Goal: Task Accomplishment & Management: Manage account settings

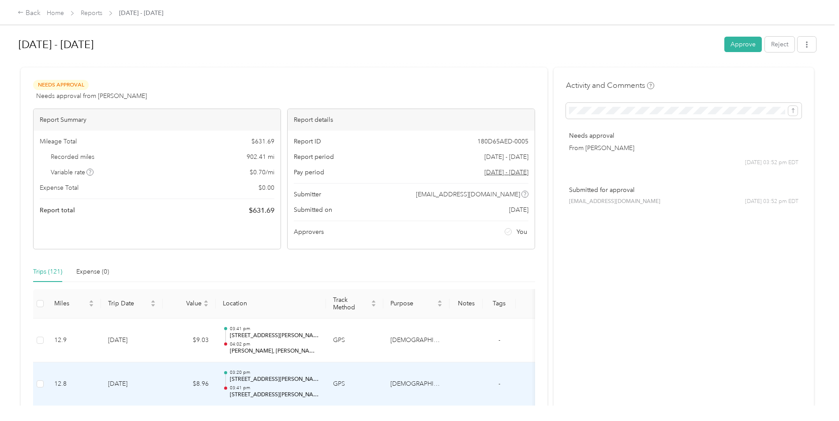
click at [426, 377] on td "[DEMOGRAPHIC_DATA] Charities of [GEOGRAPHIC_DATA]" at bounding box center [416, 384] width 66 height 44
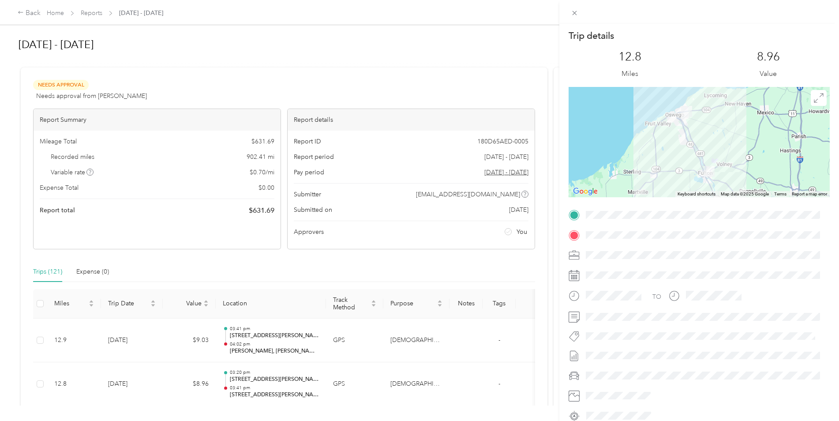
click at [57, 13] on div "Trip details This trip cannot be edited because it is either under review, appr…" at bounding box center [419, 210] width 839 height 421
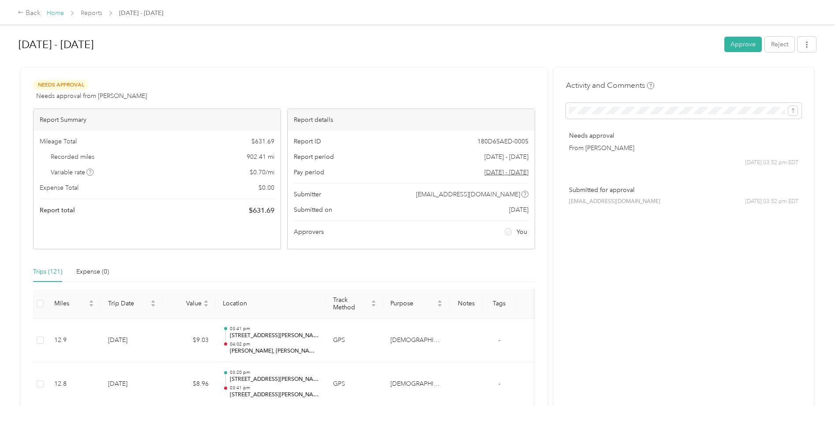
click at [57, 13] on link "Home" at bounding box center [55, 12] width 17 height 7
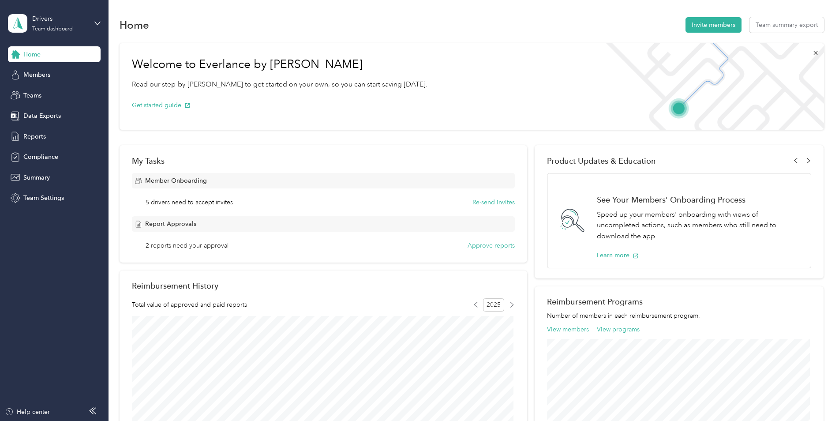
click at [34, 51] on span "Home" at bounding box center [31, 54] width 17 height 9
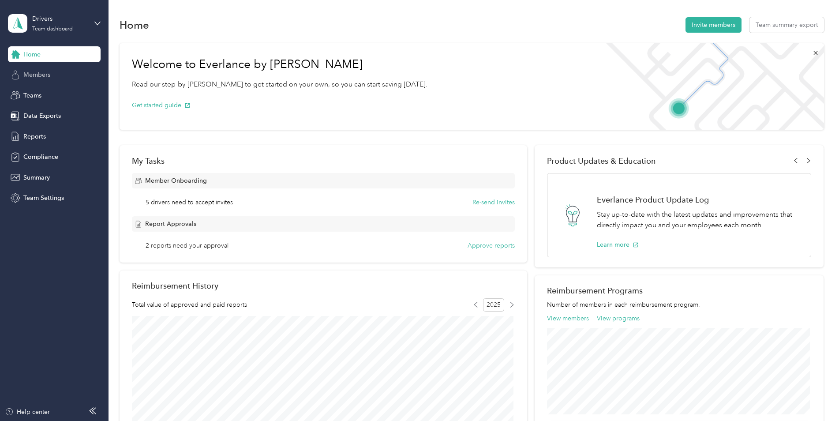
click at [36, 80] on div "Members" at bounding box center [54, 75] width 93 height 16
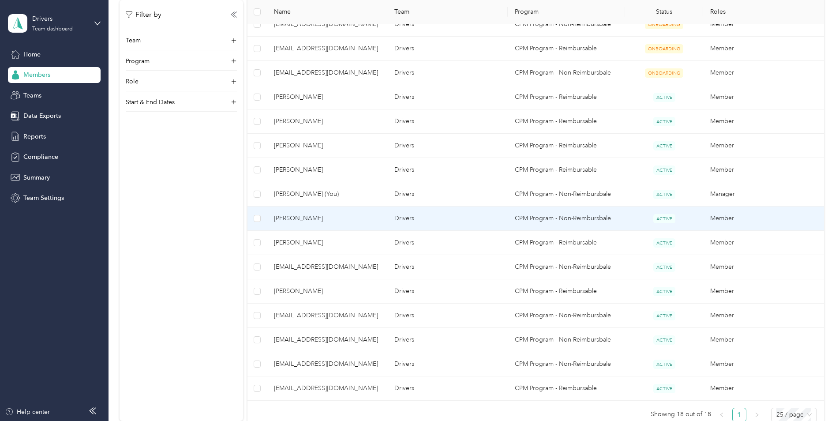
scroll to position [309, 0]
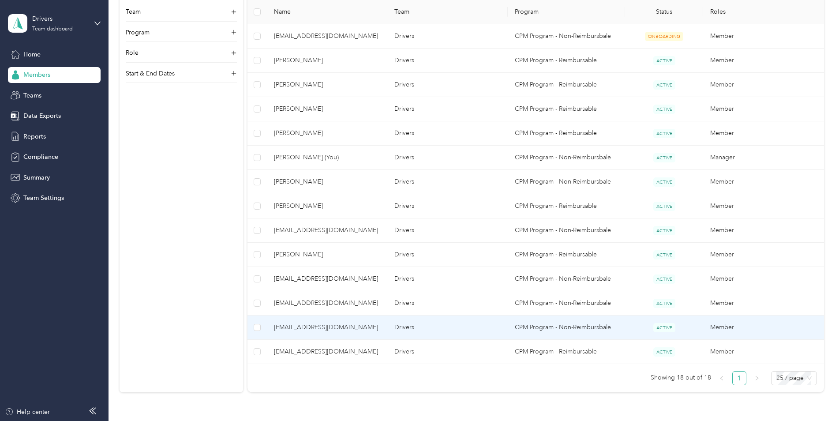
click at [337, 322] on span "[EMAIL_ADDRESS][DOMAIN_NAME]" at bounding box center [327, 327] width 106 height 10
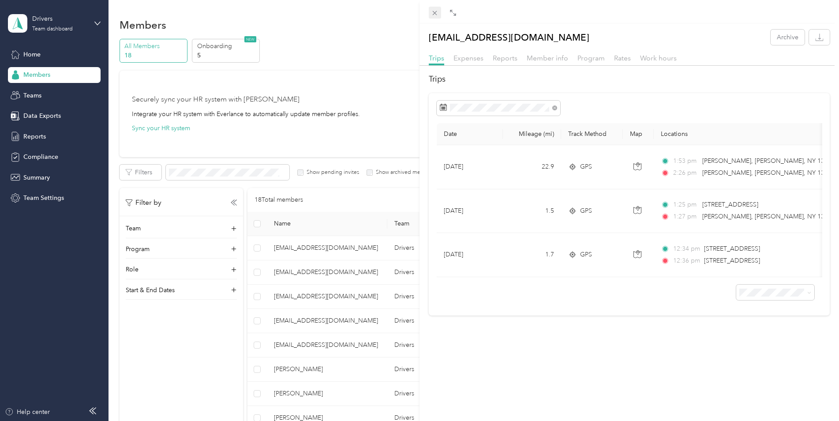
click at [439, 18] on div "Close" at bounding box center [435, 25] width 22 height 15
click at [437, 12] on icon at bounding box center [434, 12] width 7 height 7
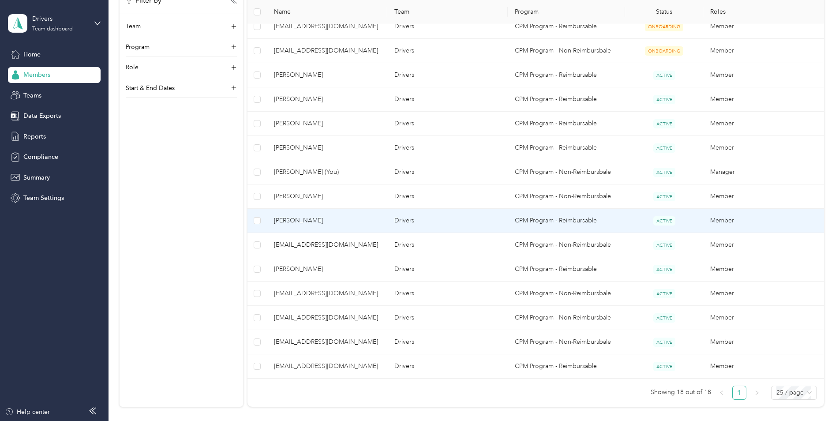
scroll to position [379, 0]
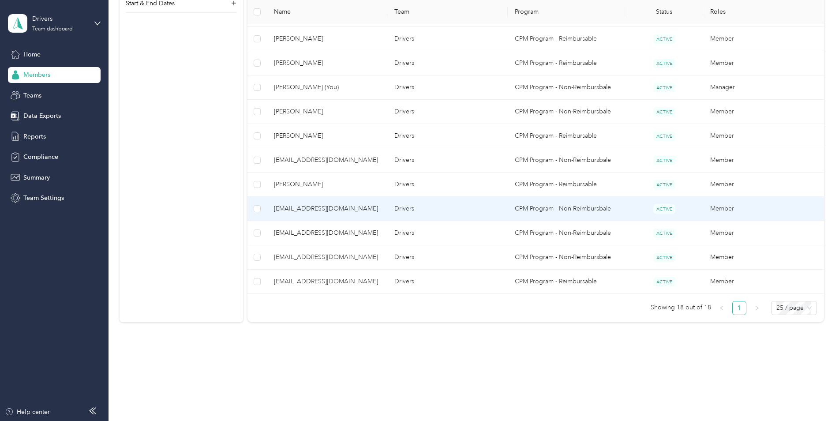
click at [271, 211] on td "[EMAIL_ADDRESS][DOMAIN_NAME]" at bounding box center [327, 209] width 120 height 24
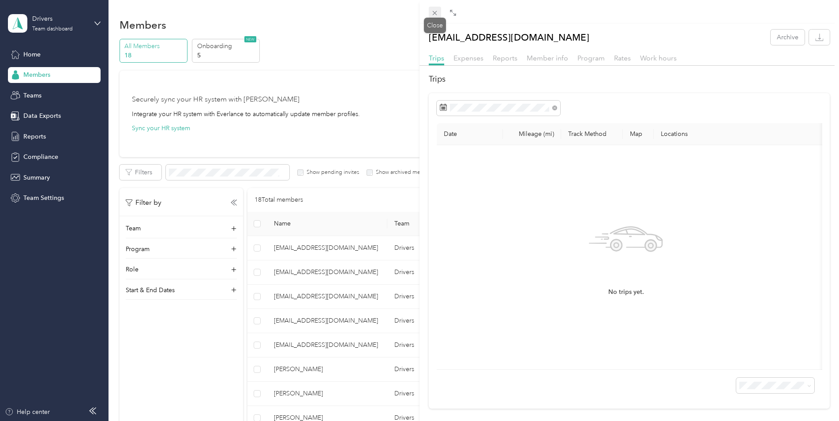
click at [434, 8] on span at bounding box center [435, 13] width 12 height 12
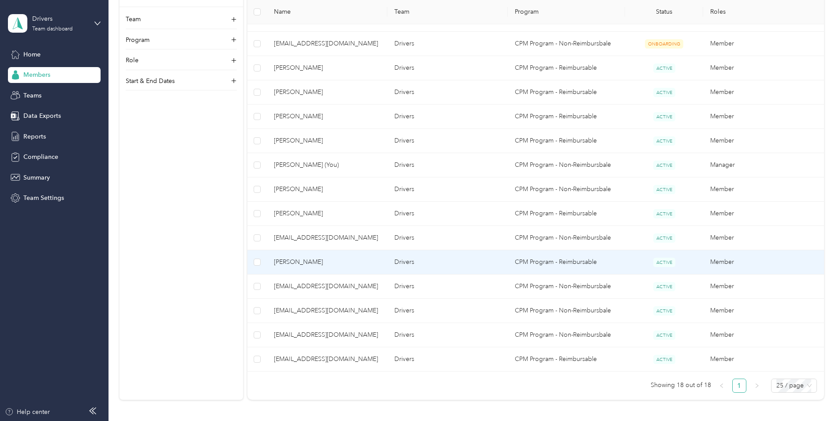
scroll to position [309, 0]
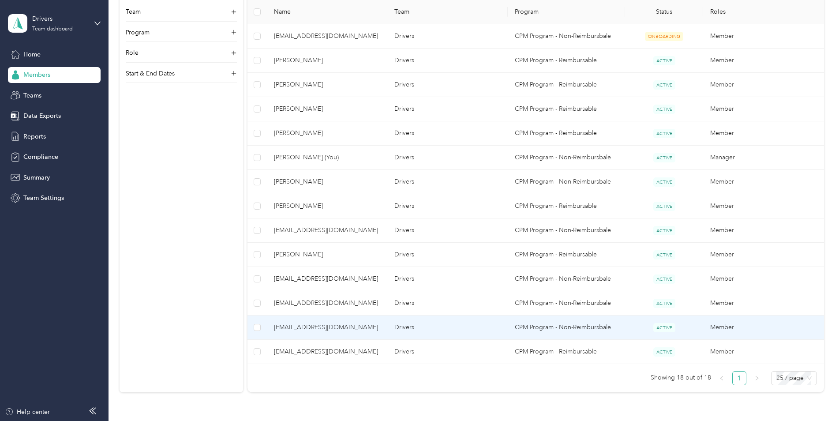
click at [324, 327] on span "[EMAIL_ADDRESS][DOMAIN_NAME]" at bounding box center [327, 327] width 106 height 10
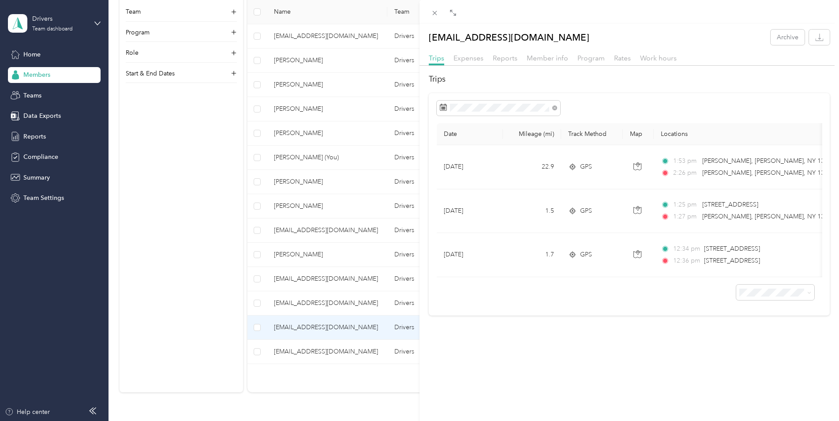
click at [317, 288] on div "[EMAIL_ADDRESS][DOMAIN_NAME] Archive Trips Expenses Reports Member info Program…" at bounding box center [419, 210] width 839 height 421
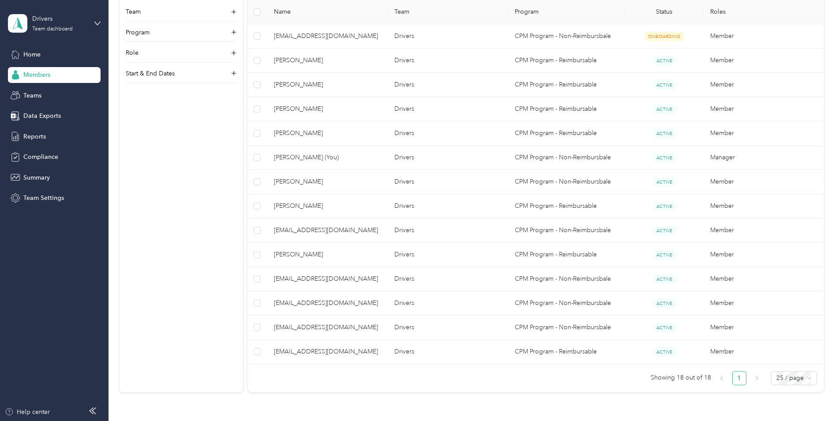
click at [322, 278] on div at bounding box center [419, 210] width 839 height 421
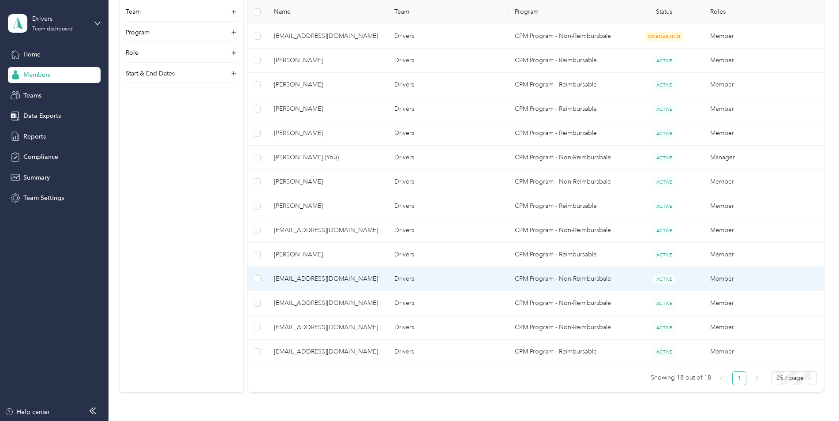
click at [322, 278] on span "[EMAIL_ADDRESS][DOMAIN_NAME]" at bounding box center [327, 279] width 106 height 10
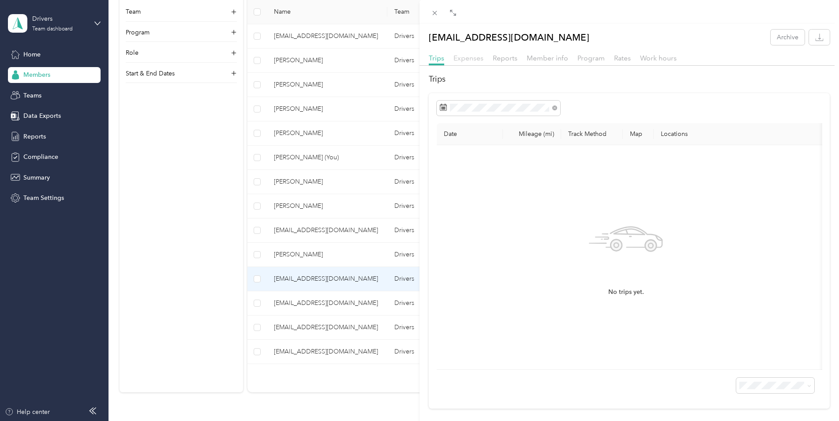
click at [479, 58] on span "Expenses" at bounding box center [468, 58] width 30 height 8
click at [541, 60] on span "Member info" at bounding box center [547, 58] width 41 height 8
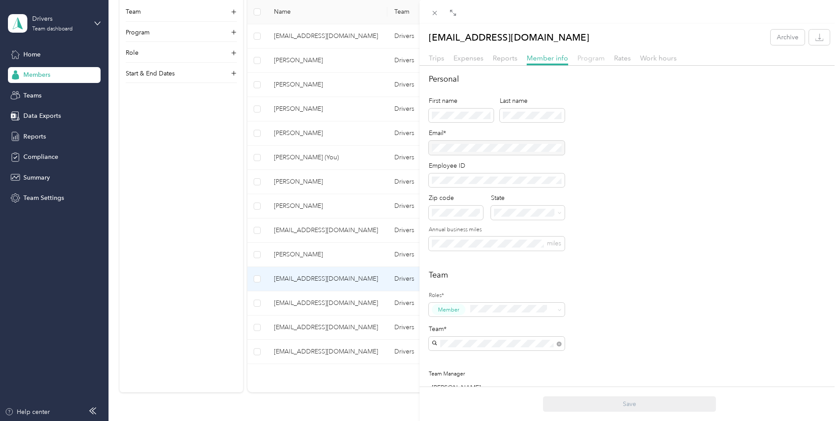
click at [589, 56] on span "Program" at bounding box center [590, 58] width 27 height 8
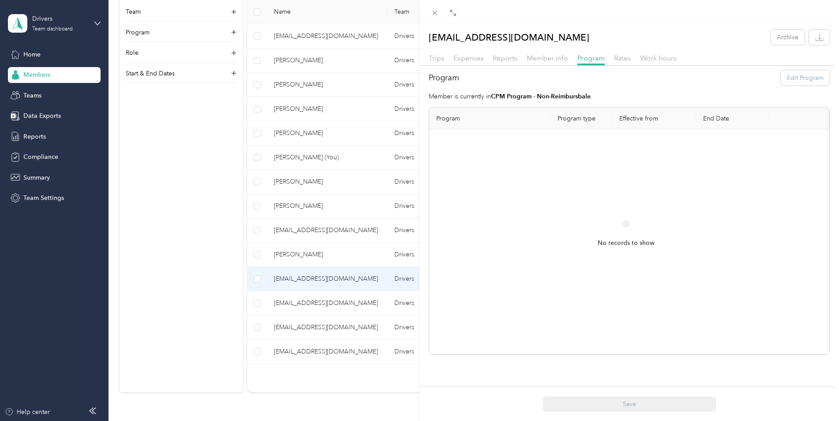
click at [649, 53] on div "Work hours" at bounding box center [658, 58] width 37 height 11
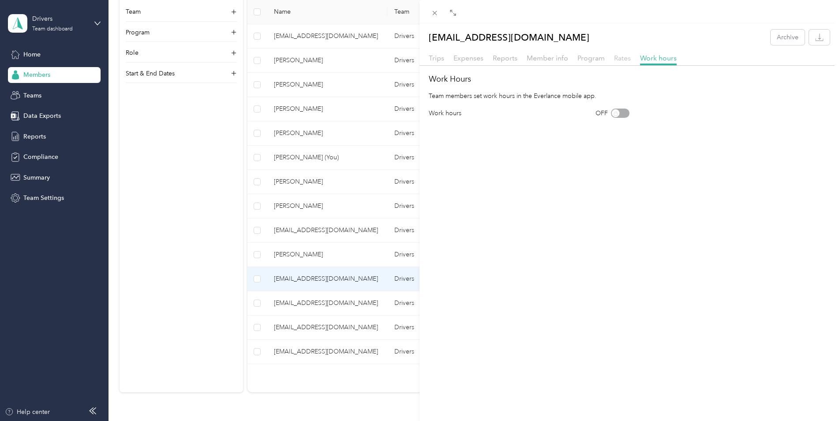
click at [619, 57] on span "Rates" at bounding box center [622, 58] width 17 height 8
click at [558, 60] on span "Member info" at bounding box center [547, 58] width 41 height 8
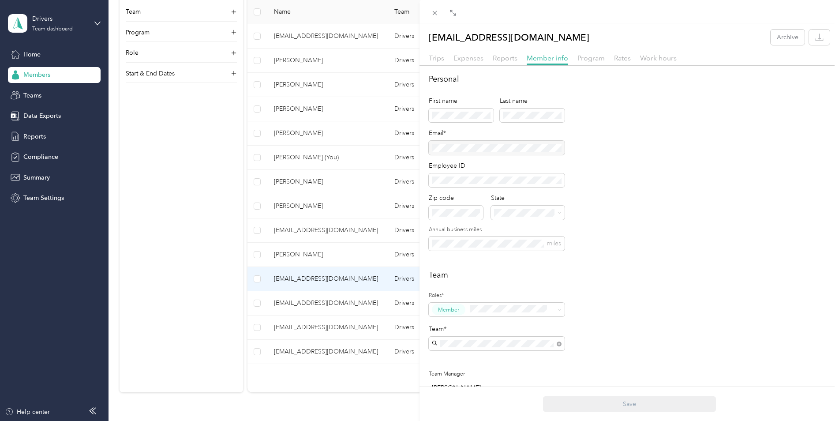
click at [505, 53] on div "Reports" at bounding box center [505, 58] width 25 height 11
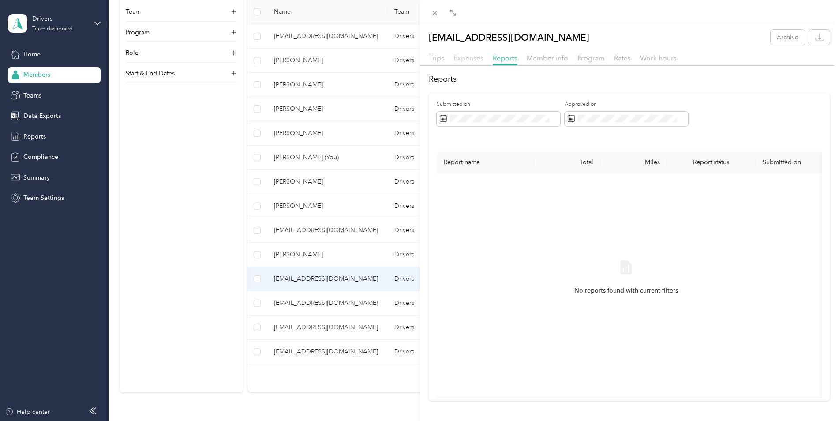
click at [464, 55] on span "Expenses" at bounding box center [468, 58] width 30 height 8
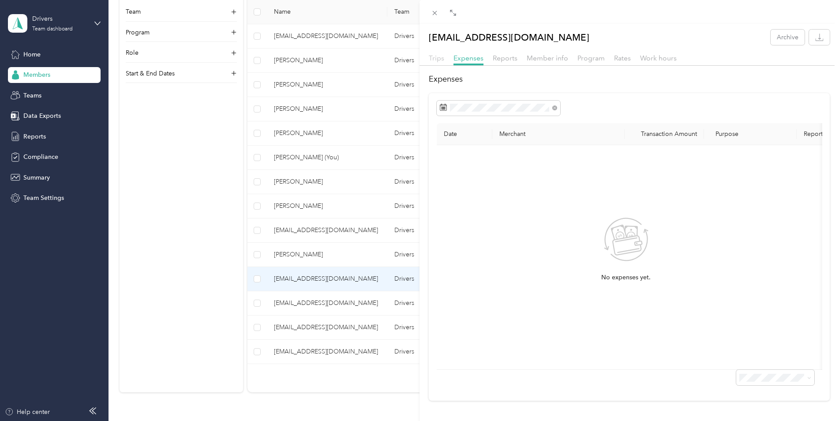
click at [441, 60] on span "Trips" at bounding box center [436, 58] width 15 height 8
click at [21, 56] on div "[EMAIL_ADDRESS][DOMAIN_NAME] Archive Trips Expenses Reports Member info Program…" at bounding box center [419, 210] width 839 height 421
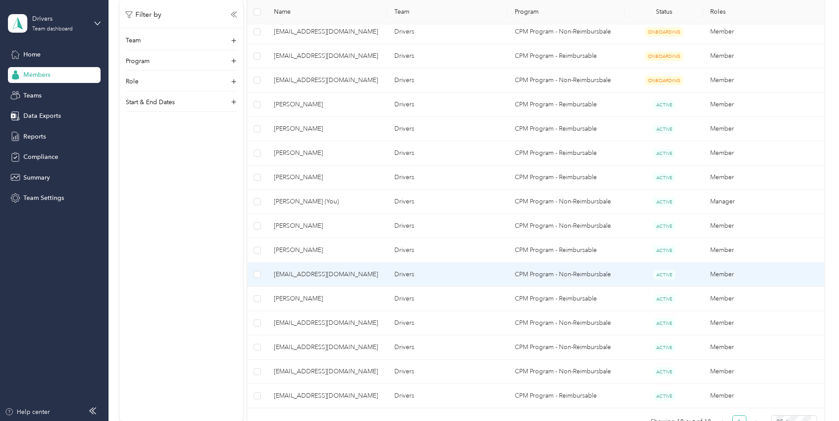
scroll to position [379, 0]
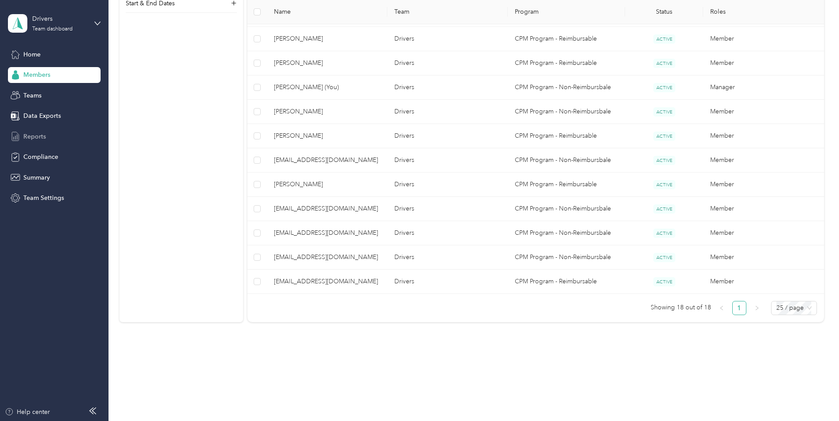
click at [40, 134] on span "Reports" at bounding box center [34, 136] width 22 height 9
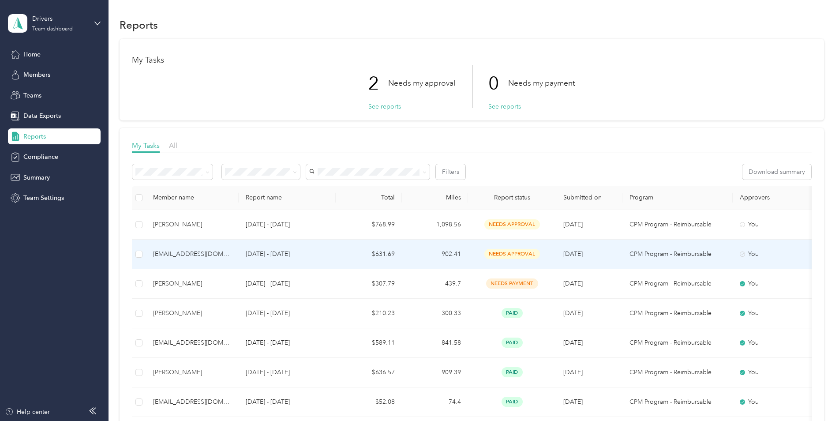
click at [389, 254] on td "$631.69" at bounding box center [369, 254] width 66 height 30
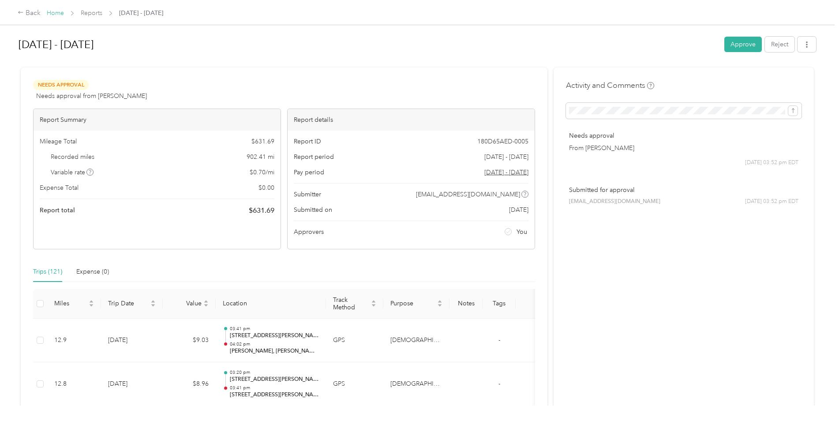
click at [56, 11] on link "Home" at bounding box center [55, 12] width 17 height 7
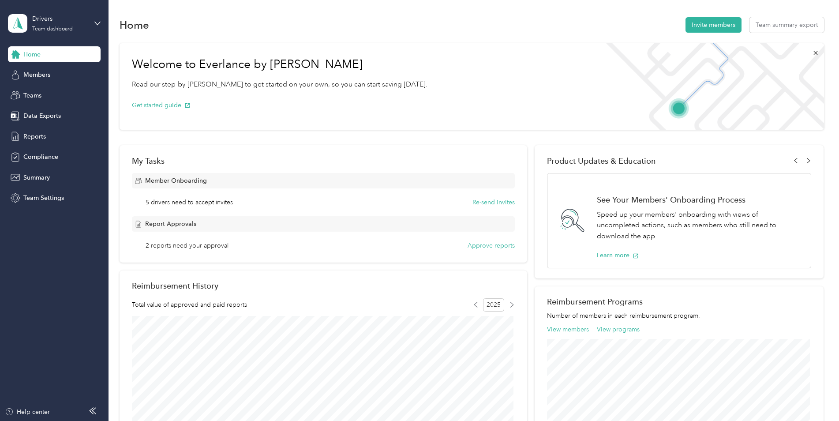
click at [54, 48] on div "Home" at bounding box center [54, 54] width 93 height 16
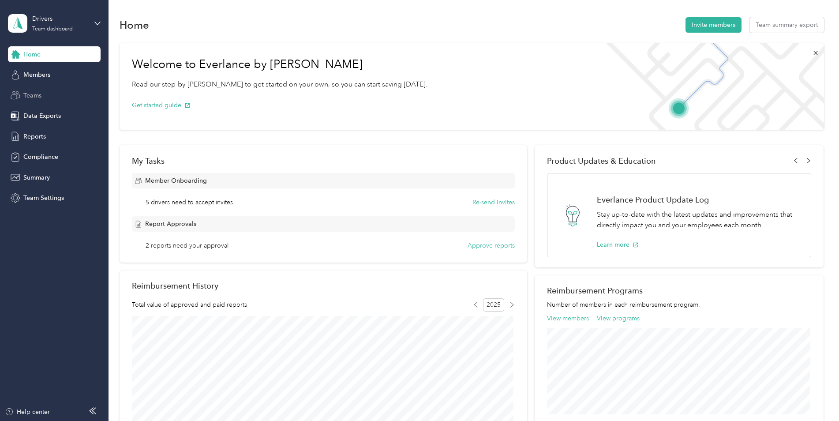
click at [43, 95] on div "Teams" at bounding box center [54, 95] width 93 height 16
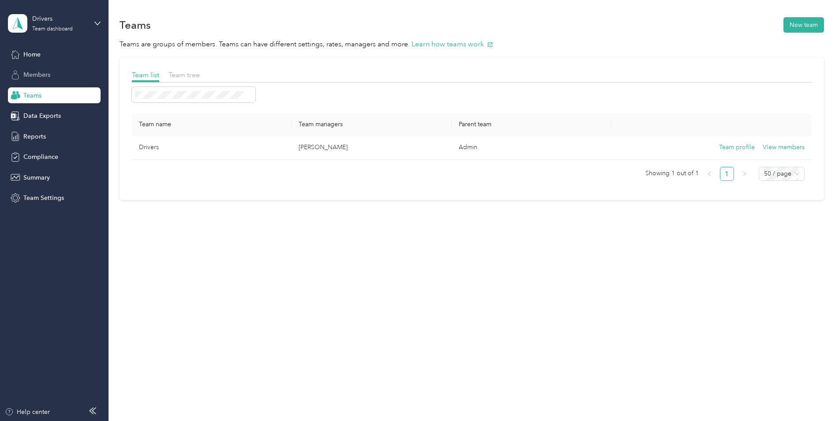
click at [47, 69] on div "Members" at bounding box center [54, 75] width 93 height 16
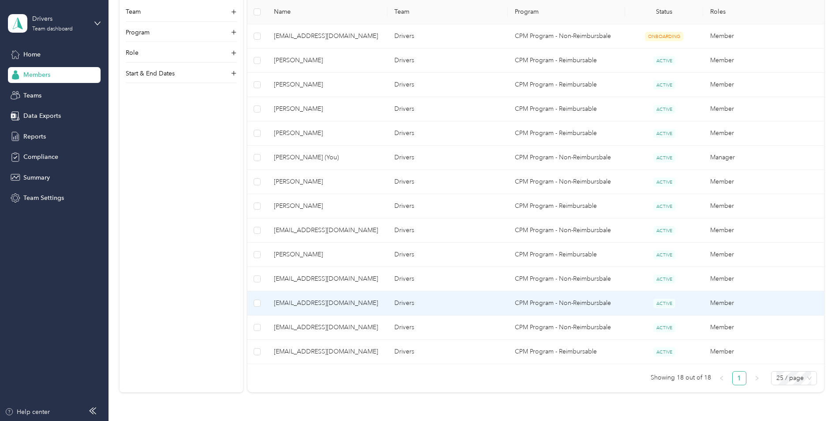
scroll to position [353, 0]
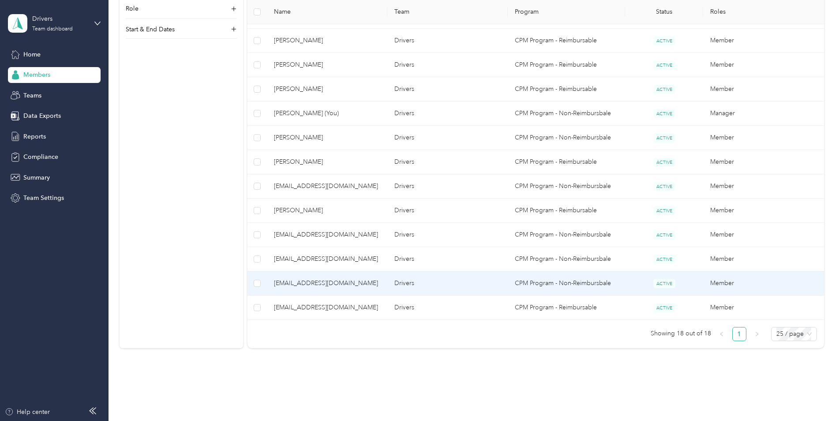
click at [337, 284] on span "[EMAIL_ADDRESS][DOMAIN_NAME]" at bounding box center [327, 283] width 106 height 10
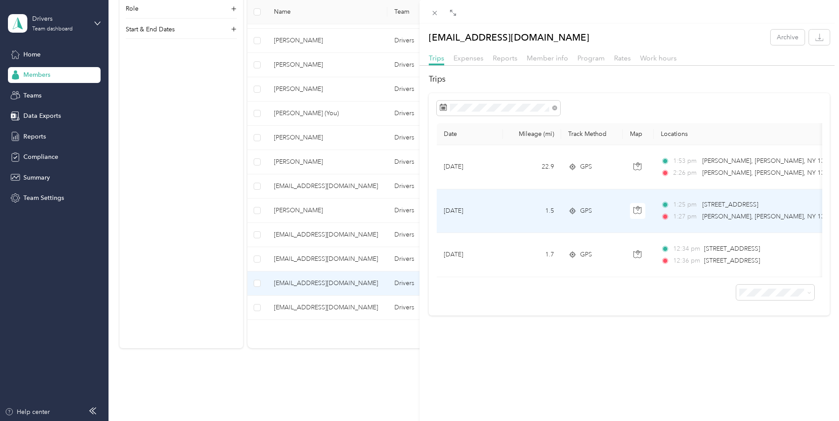
click at [703, 213] on span "[PERSON_NAME], [PERSON_NAME], NY 13069, [GEOGRAPHIC_DATA]" at bounding box center [802, 216] width 200 height 7
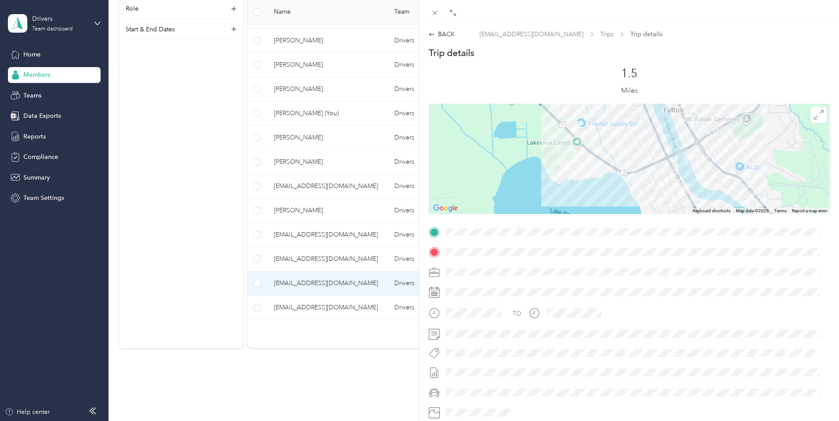
click at [364, 383] on div "BACK [EMAIL_ADDRESS][DOMAIN_NAME] Trips Trip details Trip details This trip can…" at bounding box center [419, 210] width 839 height 421
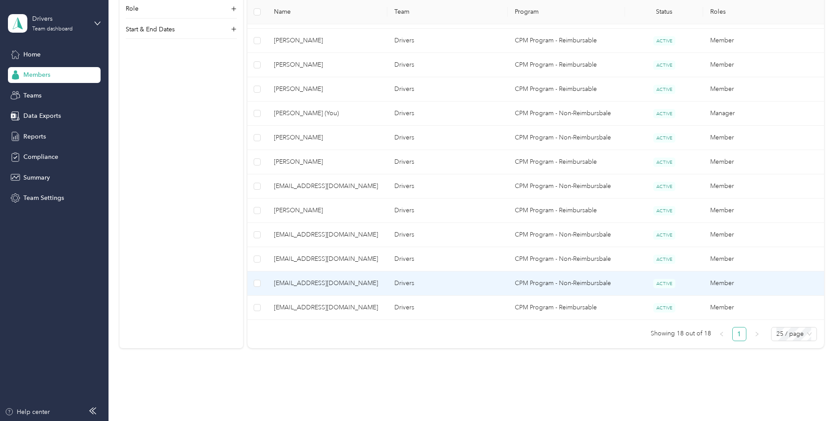
click at [307, 287] on span "[EMAIL_ADDRESS][DOMAIN_NAME]" at bounding box center [327, 283] width 106 height 10
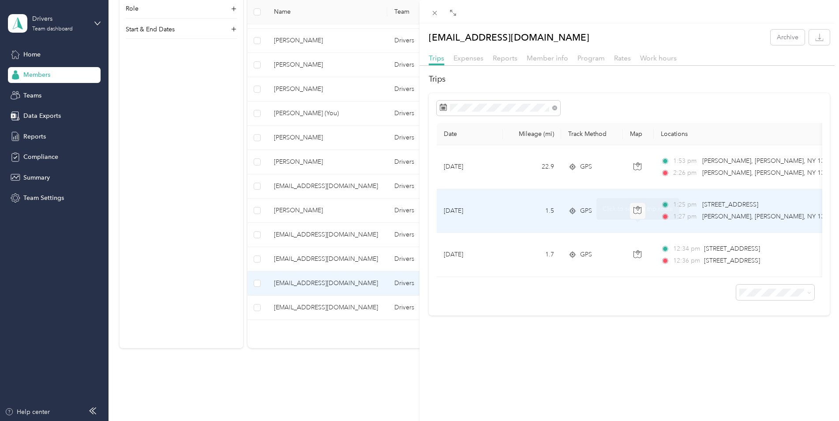
click at [585, 206] on span "GPS" at bounding box center [586, 211] width 12 height 10
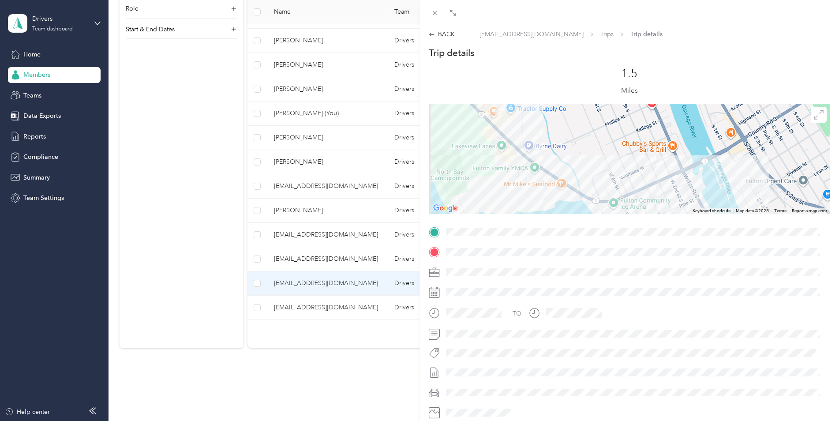
drag, startPoint x: 516, startPoint y: 162, endPoint x: 553, endPoint y: 206, distance: 57.3
click at [553, 206] on div at bounding box center [629, 159] width 401 height 110
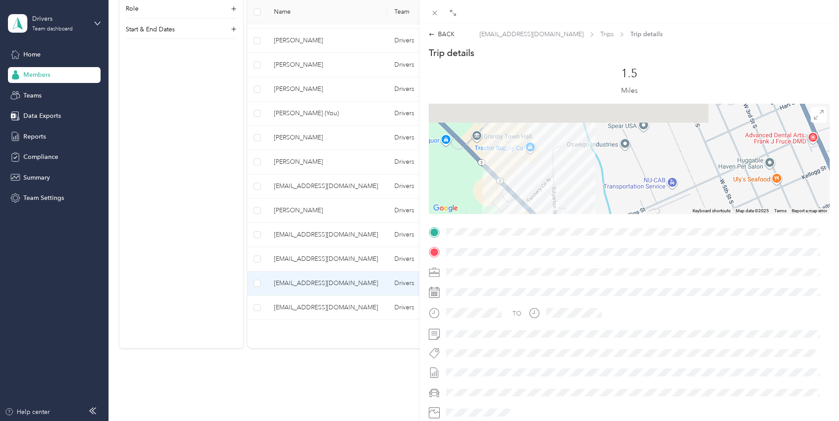
click at [523, 229] on div "Trip details This trip cannot be edited because it is either under review, appr…" at bounding box center [629, 243] width 401 height 393
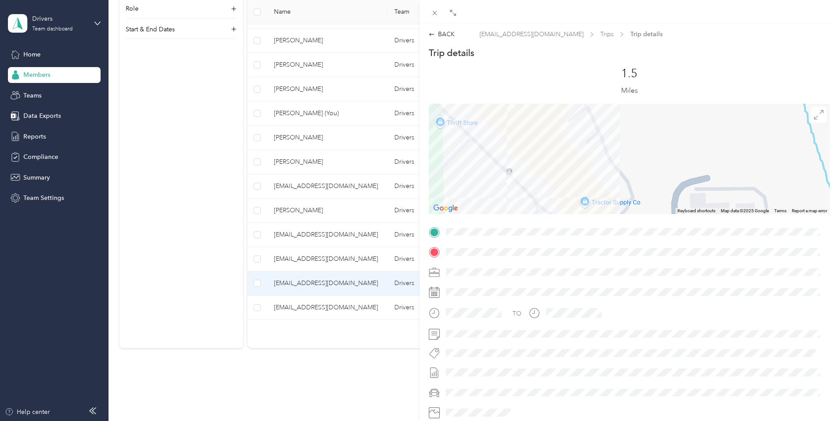
click at [536, 255] on div "Trip details This trip cannot be edited because it is either under review, appr…" at bounding box center [629, 243] width 401 height 393
click at [433, 11] on icon at bounding box center [435, 13] width 4 height 4
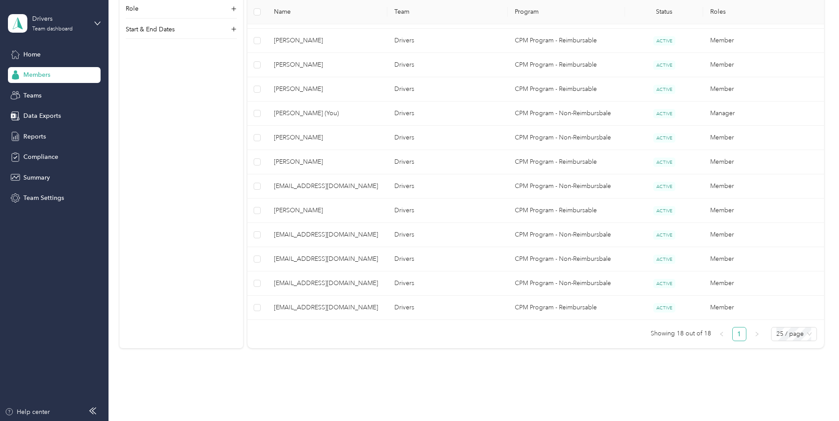
click at [287, 351] on div "All Members 18 Onboarding 5 NEW Securely sync your HR system with Everlance Int…" at bounding box center [472, 21] width 704 height 670
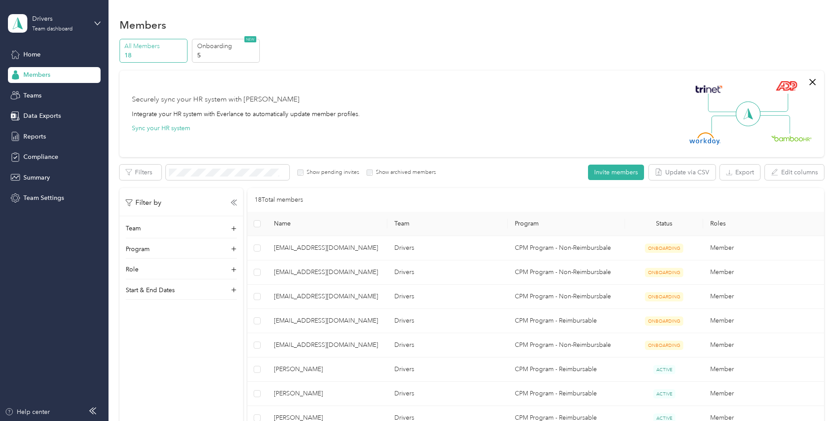
click at [518, 65] on div "All Members 18 Onboarding 5 NEW Securely sync your HR system with Everlance Int…" at bounding box center [472, 374] width 704 height 670
click at [419, 104] on div "Securely sync your HR system with Everlance Integrate your HR system with Everl…" at bounding box center [468, 114] width 672 height 62
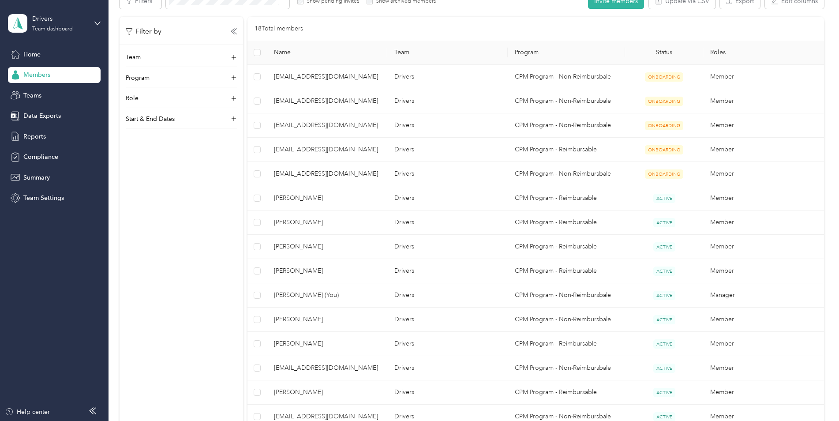
scroll to position [176, 0]
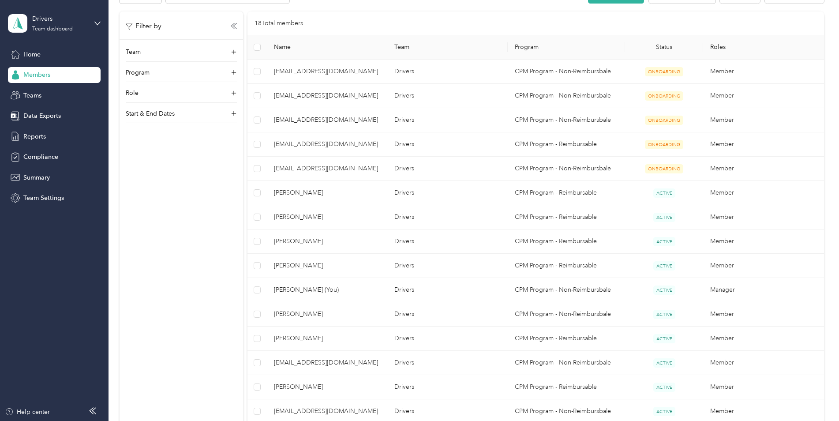
click at [182, 301] on div "Filter by Team Program Role Start & End Dates" at bounding box center [181, 221] width 123 height 421
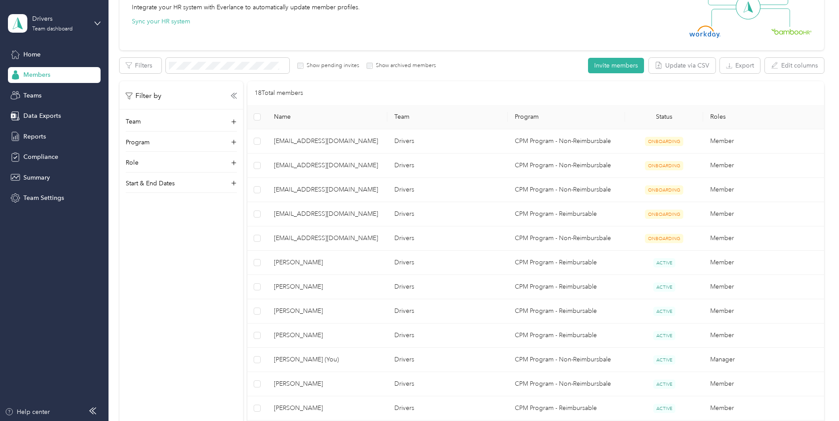
scroll to position [0, 0]
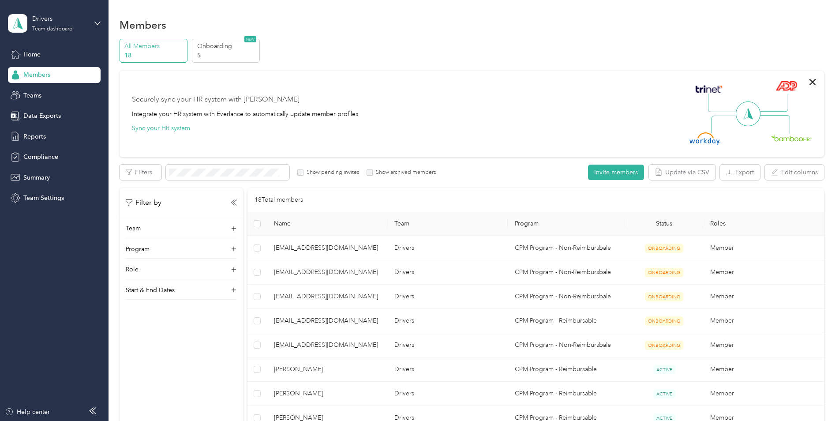
click at [23, 253] on aside "Drivers Team dashboard Home Members Teams Data Exports Reports Compliance Summa…" at bounding box center [54, 210] width 108 height 421
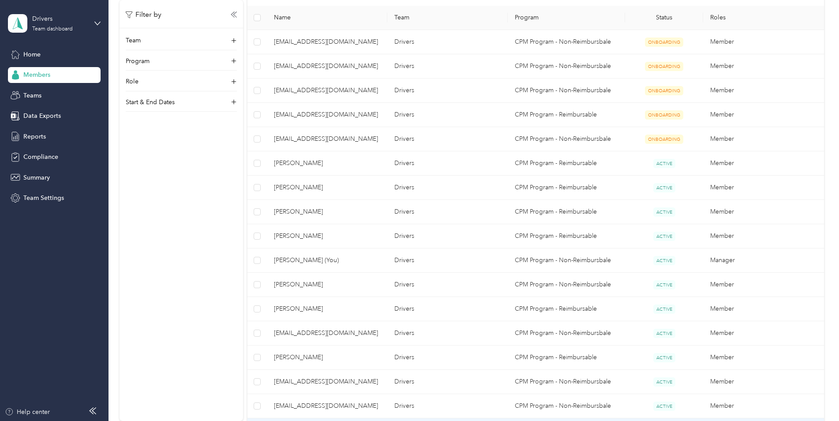
scroll to position [202, 0]
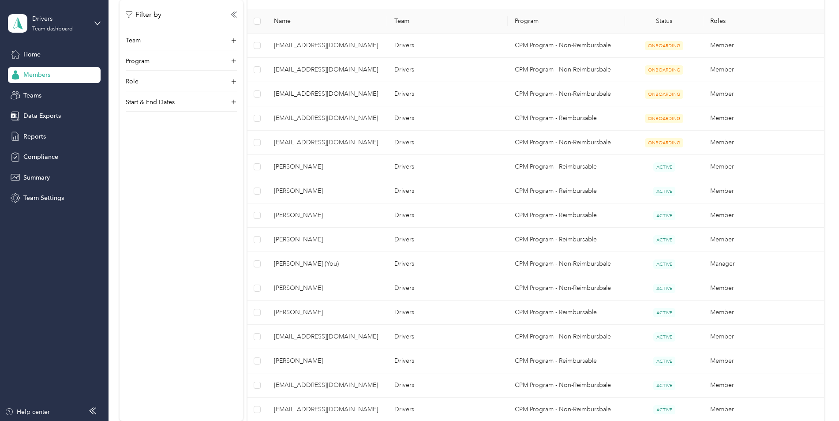
click at [173, 248] on div "Filter by Team Program Role Start & End Dates" at bounding box center [181, 210] width 123 height 421
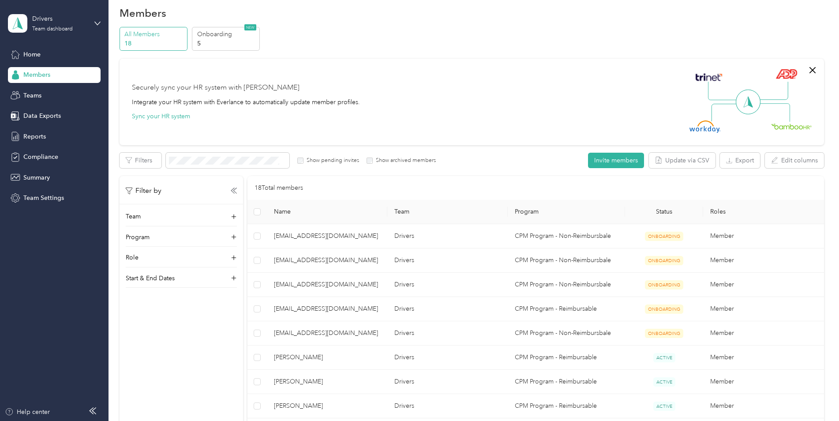
scroll to position [0, 0]
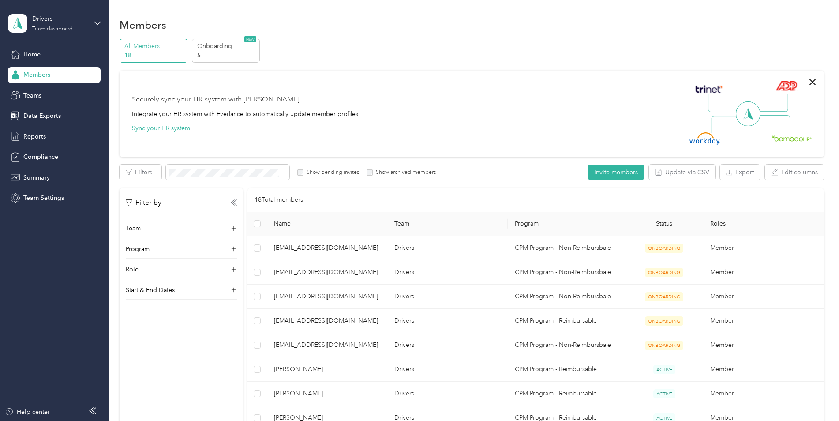
click at [356, 2] on div "Members All Members 18 Onboarding 5 NEW Securely sync your HR system with Everl…" at bounding box center [471, 378] width 726 height 756
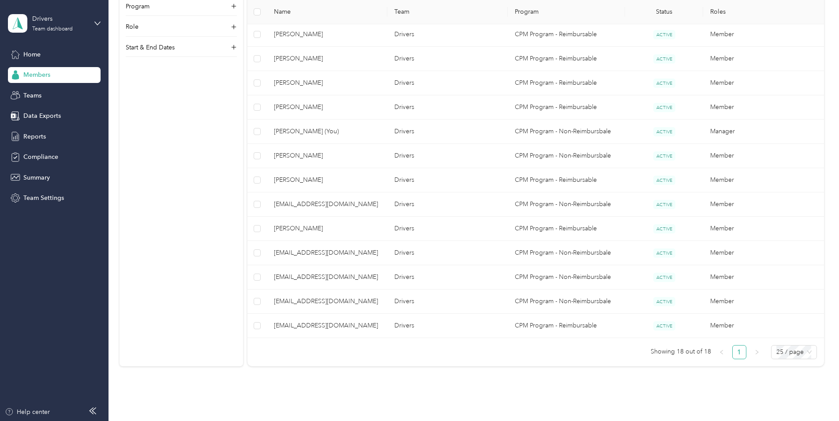
scroll to position [291, 0]
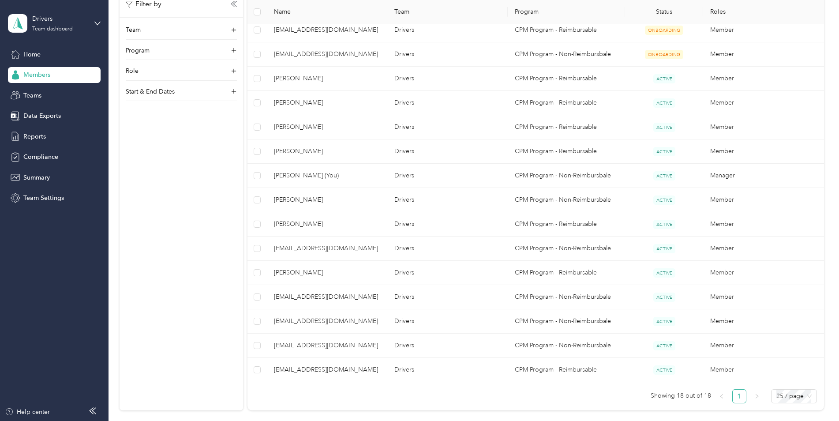
click at [46, 104] on div "Home Members Teams Data Exports Reports Compliance Summary Team Settings" at bounding box center [54, 126] width 93 height 160
click at [41, 90] on div "Teams" at bounding box center [54, 95] width 93 height 16
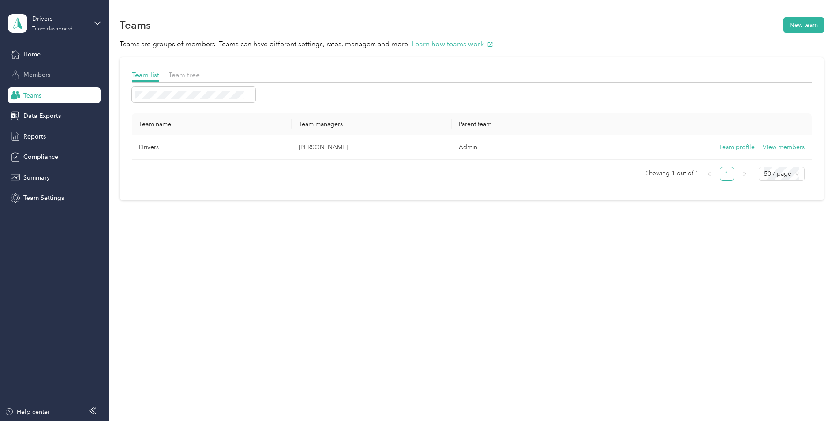
click at [36, 77] on span "Members" at bounding box center [36, 74] width 27 height 9
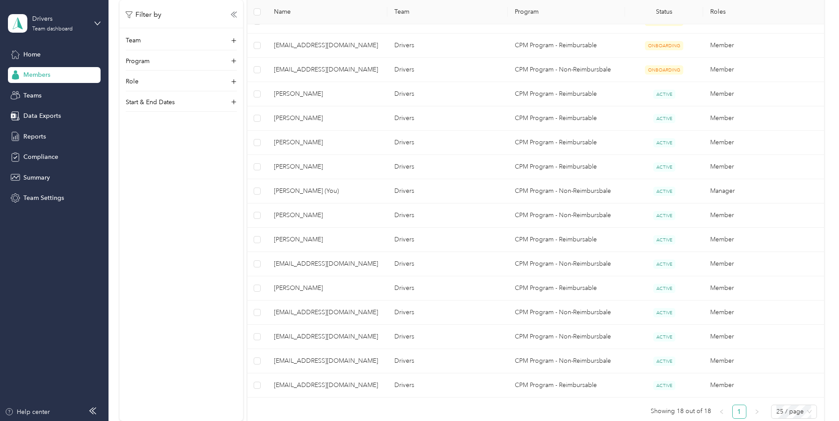
scroll to position [291, 0]
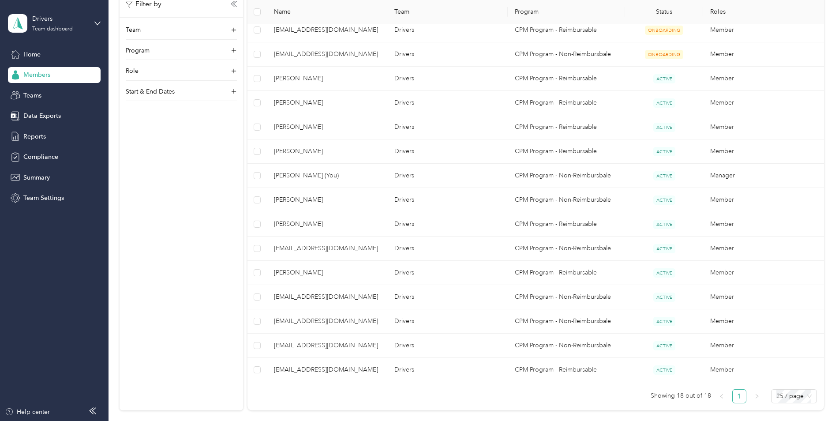
click at [176, 147] on div "Filter by Team Program Role Start & End Dates" at bounding box center [181, 199] width 123 height 421
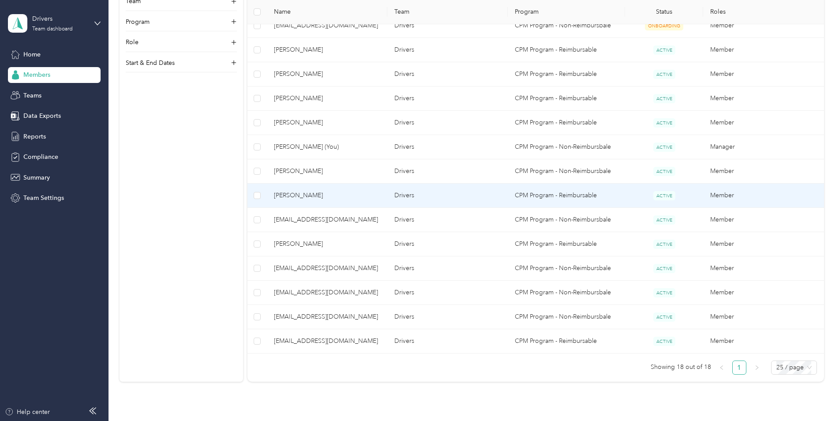
scroll to position [335, 0]
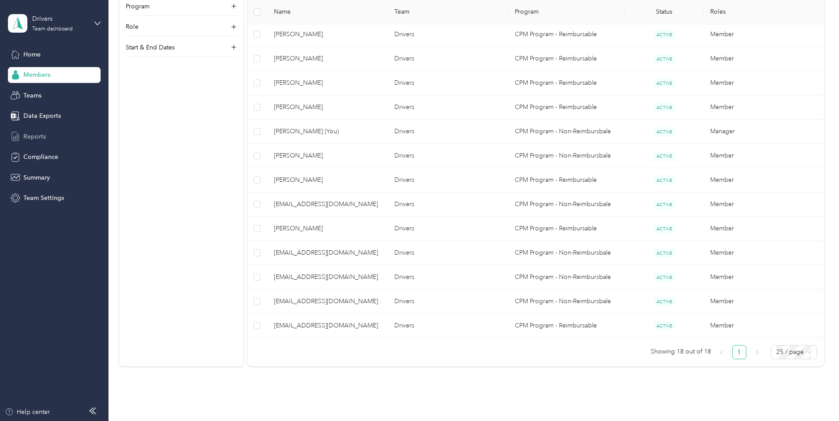
click at [66, 132] on div "Reports" at bounding box center [54, 136] width 93 height 16
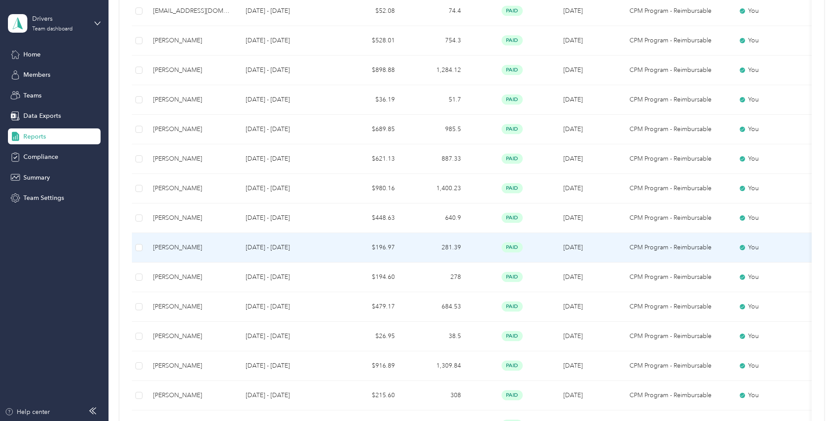
scroll to position [441, 0]
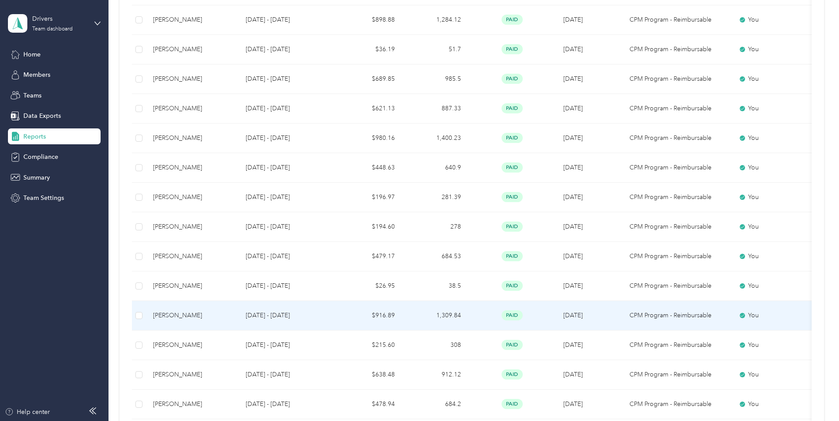
click at [207, 319] on div "[PERSON_NAME]" at bounding box center [192, 315] width 79 height 10
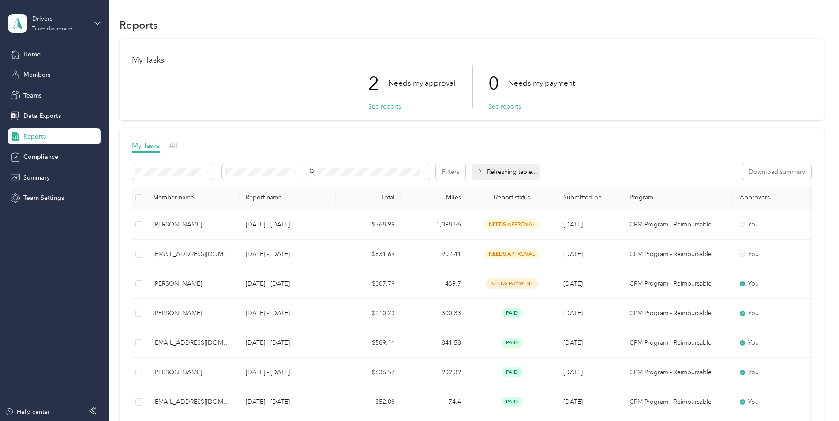
click at [46, 138] on div "Reports" at bounding box center [54, 136] width 93 height 16
click at [30, 49] on div "Home" at bounding box center [54, 54] width 93 height 16
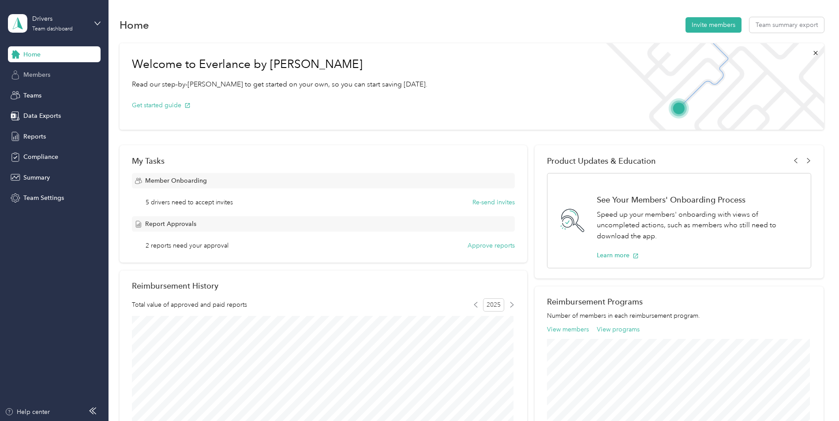
click at [43, 73] on span "Members" at bounding box center [36, 74] width 27 height 9
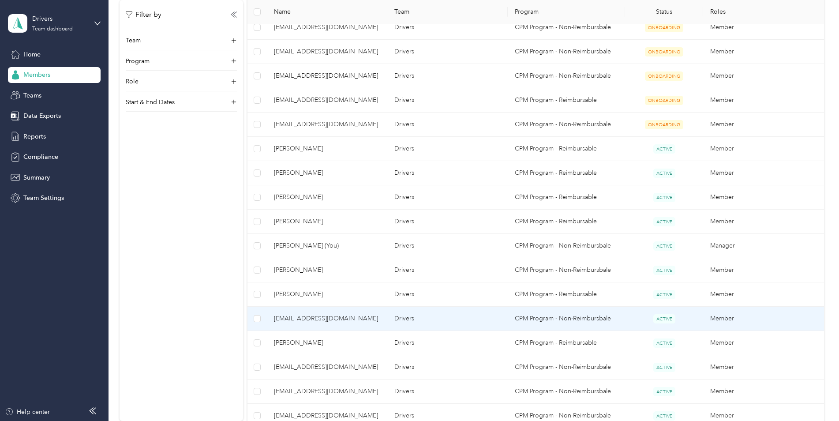
scroll to position [265, 0]
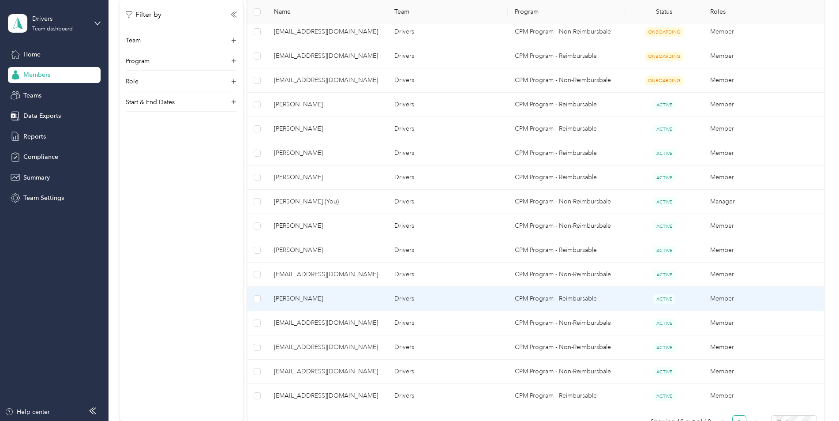
click at [310, 292] on td "[PERSON_NAME]" at bounding box center [327, 299] width 120 height 24
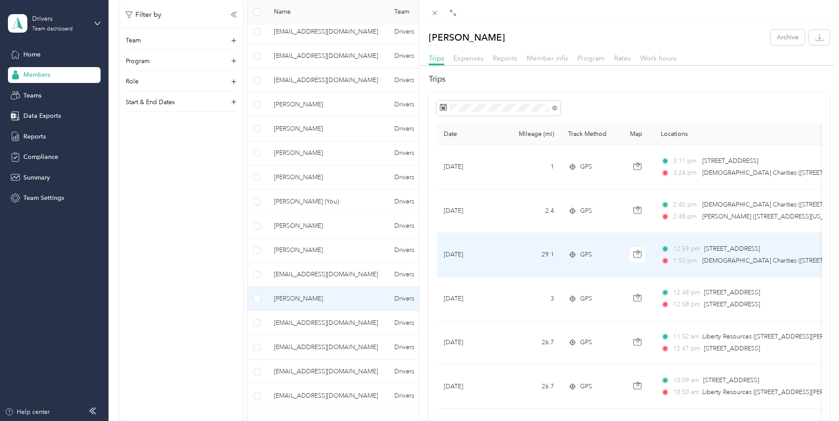
click at [694, 256] on span "1:53 pm" at bounding box center [685, 261] width 25 height 10
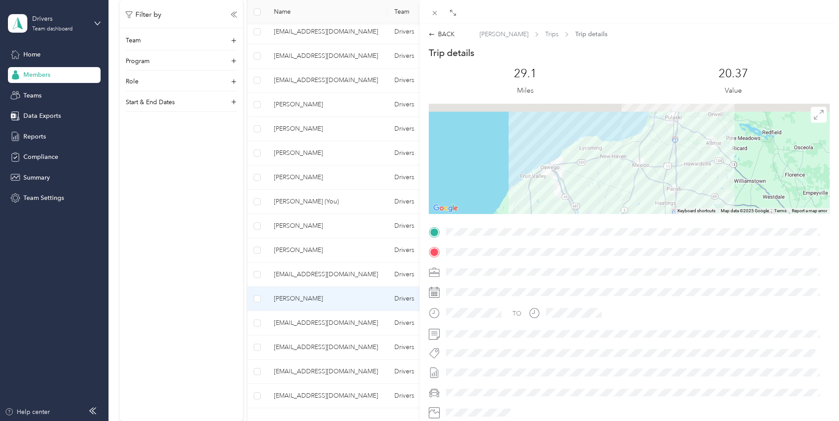
drag, startPoint x: 702, startPoint y: 160, endPoint x: 688, endPoint y: 203, distance: 45.5
click at [688, 203] on div at bounding box center [629, 159] width 401 height 110
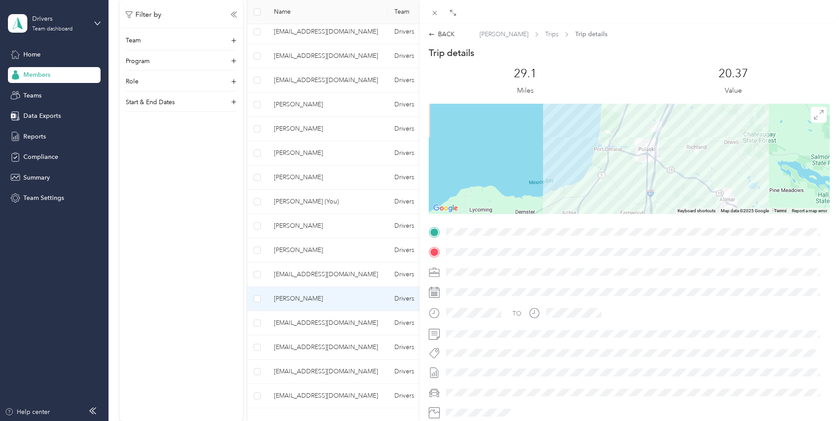
drag, startPoint x: 692, startPoint y: 148, endPoint x: 686, endPoint y: 192, distance: 44.5
click at [687, 203] on div at bounding box center [629, 159] width 401 height 110
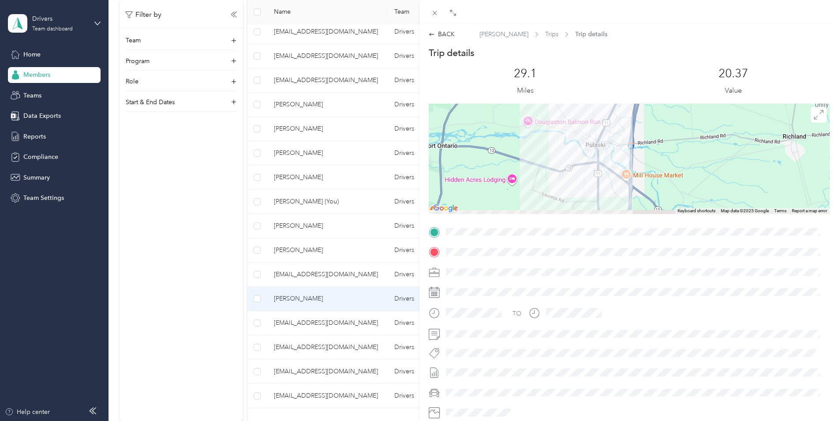
drag, startPoint x: 655, startPoint y: 130, endPoint x: 685, endPoint y: 104, distance: 40.0
click at [685, 104] on div at bounding box center [629, 159] width 401 height 110
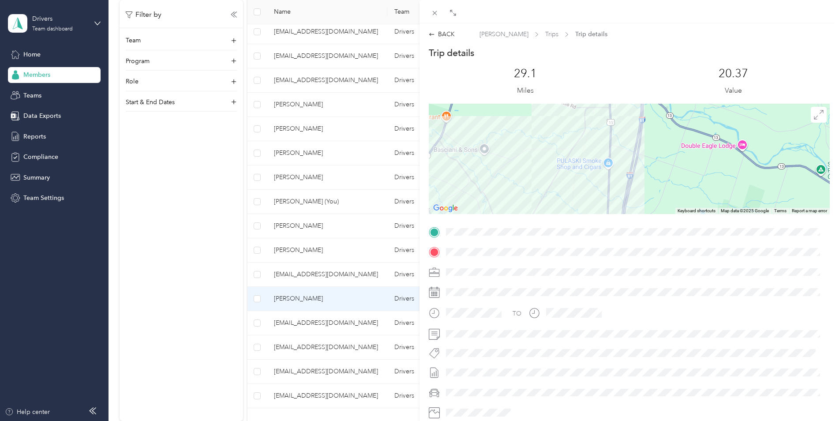
drag, startPoint x: 636, startPoint y: 192, endPoint x: 639, endPoint y: 98, distance: 93.5
click at [639, 98] on div "Trip details This trip cannot be edited because it is either under review, appr…" at bounding box center [629, 243] width 401 height 393
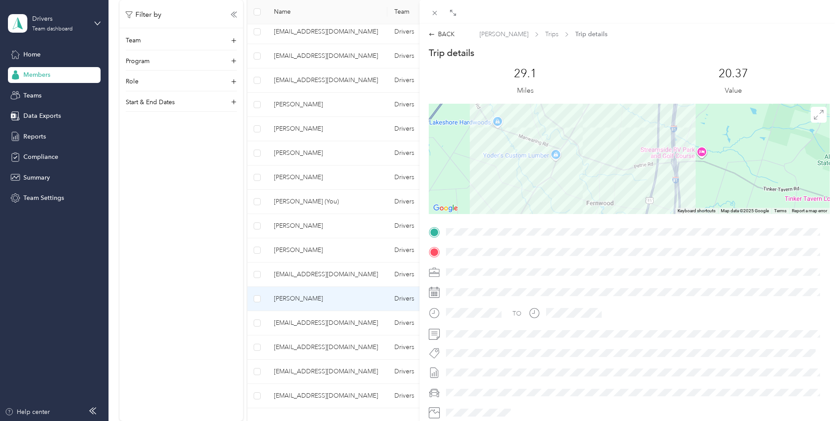
drag, startPoint x: 555, startPoint y: 181, endPoint x: 608, endPoint y: 92, distance: 103.6
click at [608, 93] on div "Trip details This trip cannot be edited because it is either under review, appr…" at bounding box center [629, 243] width 401 height 393
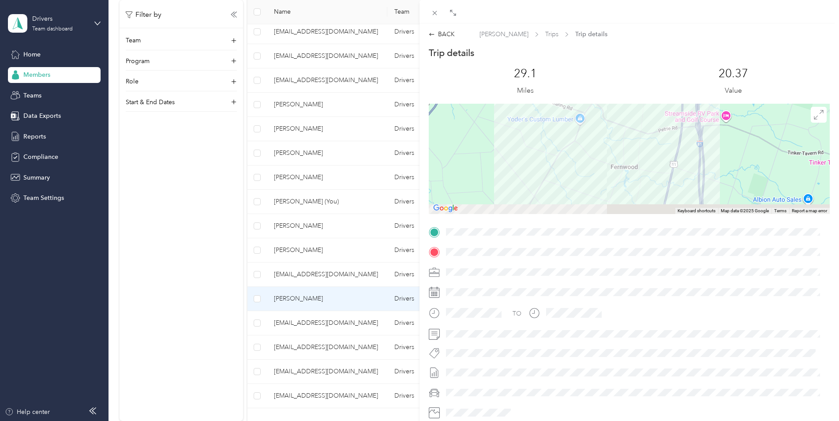
drag, startPoint x: 560, startPoint y: 163, endPoint x: 604, endPoint y: 87, distance: 87.5
click at [592, 102] on div "Trip details This trip cannot be edited because it is either under review, appr…" at bounding box center [629, 243] width 401 height 393
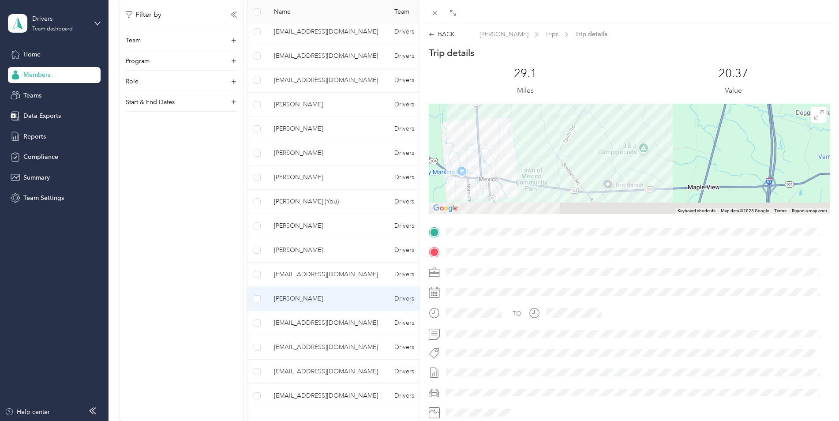
drag, startPoint x: 558, startPoint y: 166, endPoint x: 584, endPoint y: 130, distance: 44.4
click at [584, 130] on div at bounding box center [629, 159] width 401 height 110
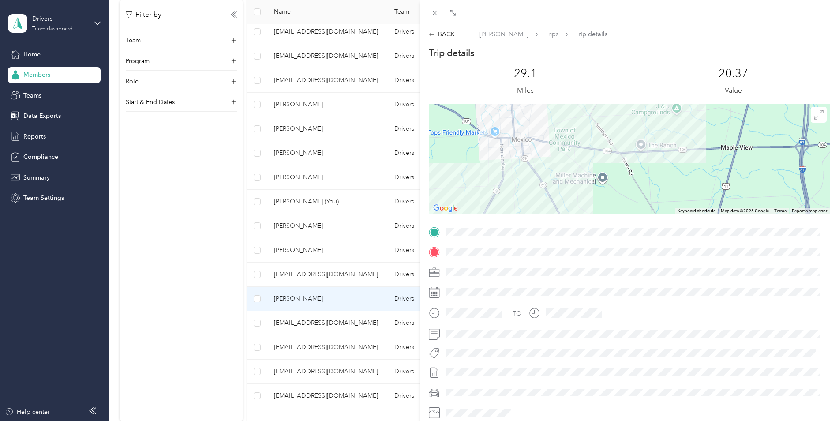
drag, startPoint x: 535, startPoint y: 185, endPoint x: 605, endPoint y: 101, distance: 109.9
click at [605, 101] on div "Trip details This trip cannot be edited because it is either under review, appr…" at bounding box center [629, 243] width 401 height 393
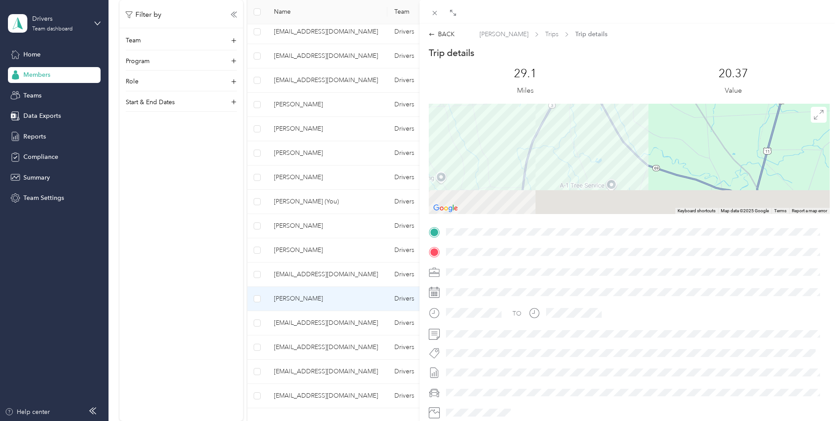
drag, startPoint x: 550, startPoint y: 176, endPoint x: 598, endPoint y: 54, distance: 130.7
click at [598, 54] on div "Trip details This trip cannot be edited because it is either under review, appr…" at bounding box center [629, 243] width 401 height 393
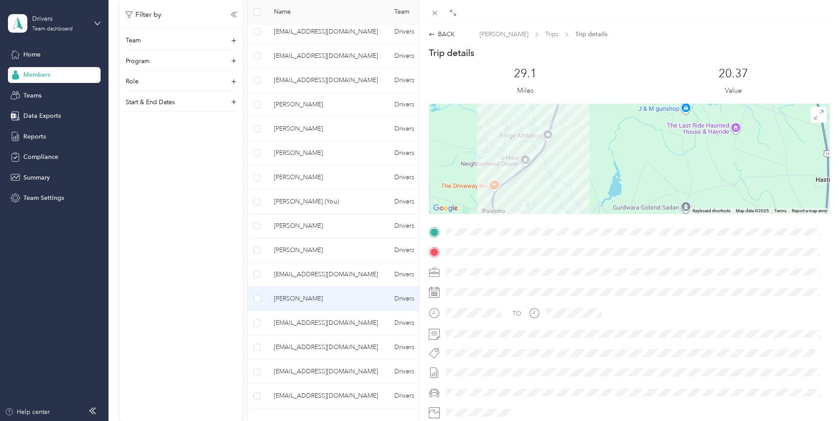
drag, startPoint x: 535, startPoint y: 172, endPoint x: 554, endPoint y: 87, distance: 86.8
click at [554, 92] on div "Trip details This trip cannot be edited because it is either under review, appr…" at bounding box center [629, 243] width 401 height 393
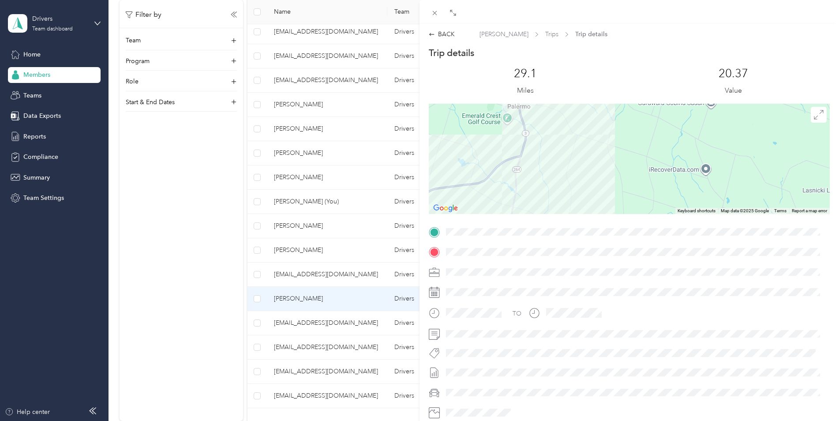
drag, startPoint x: 516, startPoint y: 196, endPoint x: 538, endPoint y: 110, distance: 88.1
click at [538, 110] on div at bounding box center [629, 159] width 401 height 110
drag, startPoint x: 482, startPoint y: 226, endPoint x: 554, endPoint y: 177, distance: 86.6
click at [554, 177] on div "Trip details This trip cannot be edited because it is either under review, appr…" at bounding box center [629, 243] width 401 height 393
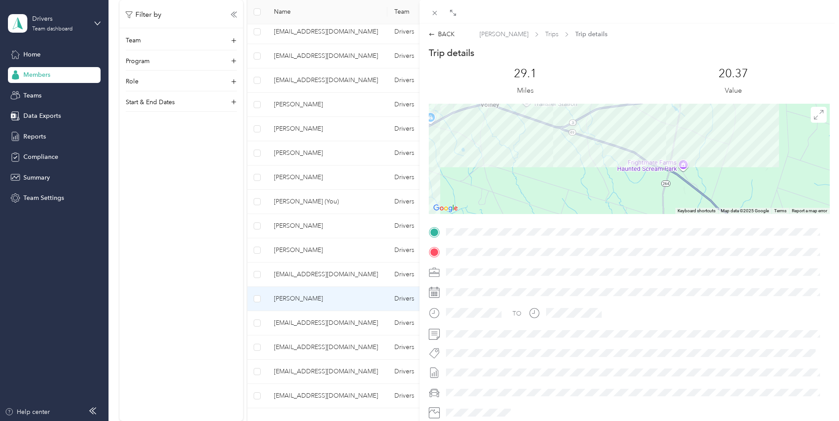
drag, startPoint x: 554, startPoint y: 177, endPoint x: 710, endPoint y: 110, distance: 169.9
click at [709, 111] on div at bounding box center [629, 159] width 401 height 110
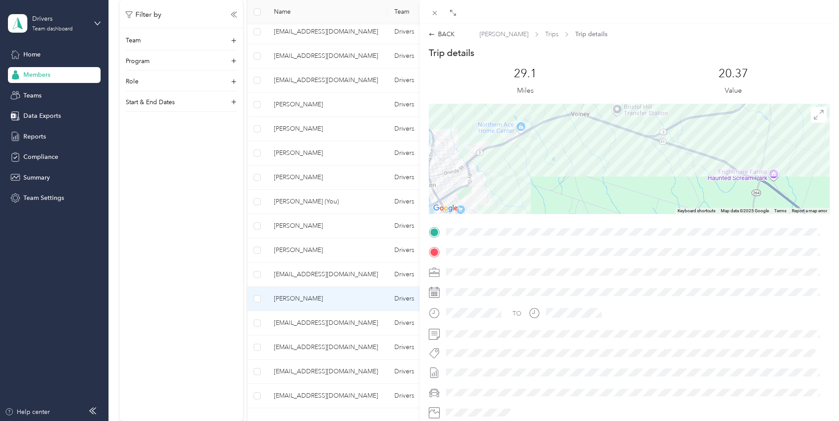
drag, startPoint x: 604, startPoint y: 140, endPoint x: 699, endPoint y: 154, distance: 95.9
click at [699, 154] on div at bounding box center [629, 159] width 401 height 110
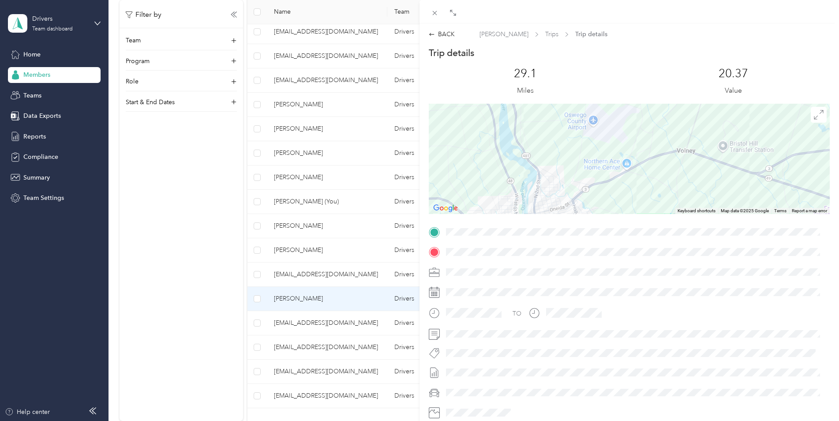
drag, startPoint x: 595, startPoint y: 150, endPoint x: 704, endPoint y: 186, distance: 114.5
click at [704, 186] on div at bounding box center [629, 159] width 401 height 110
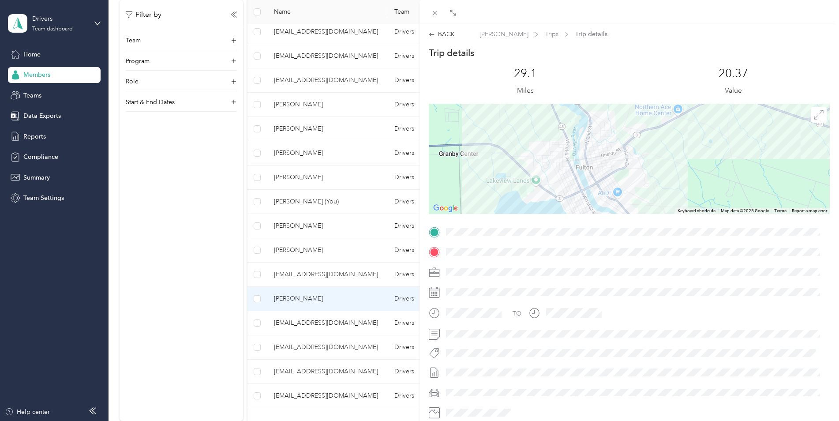
drag, startPoint x: 529, startPoint y: 192, endPoint x: 547, endPoint y: 133, distance: 61.7
click at [547, 133] on div at bounding box center [629, 159] width 401 height 110
click at [440, 35] on div "BACK" at bounding box center [442, 34] width 26 height 9
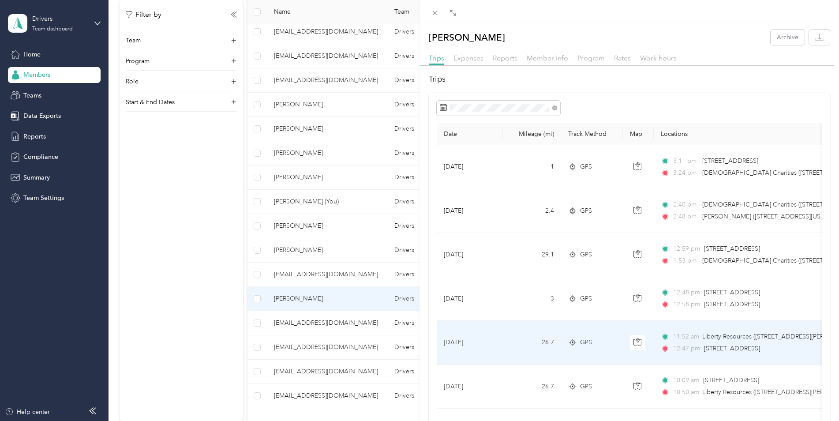
click at [696, 332] on span "11:52 am" at bounding box center [685, 337] width 25 height 10
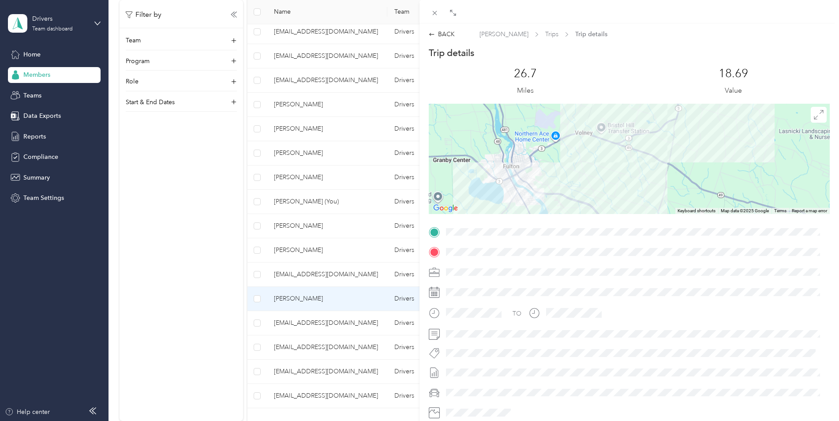
drag, startPoint x: 603, startPoint y: 167, endPoint x: 757, endPoint y: 155, distance: 154.4
click at [770, 148] on div at bounding box center [629, 159] width 401 height 110
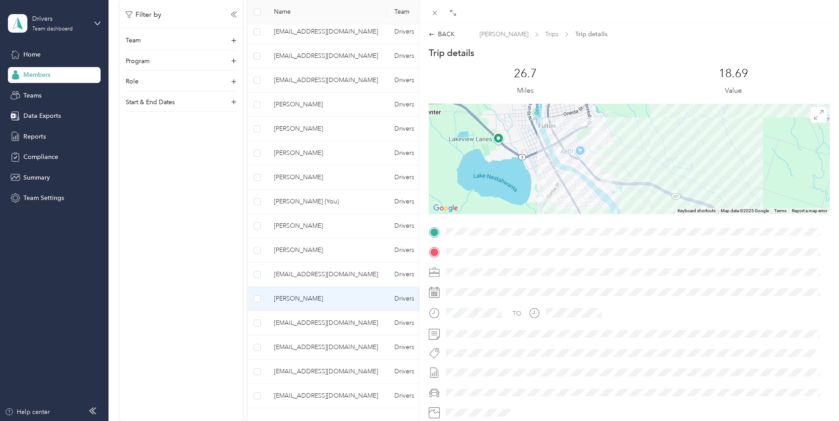
drag, startPoint x: 537, startPoint y: 142, endPoint x: 760, endPoint y: 108, distance: 225.7
click at [760, 108] on div at bounding box center [629, 159] width 401 height 110
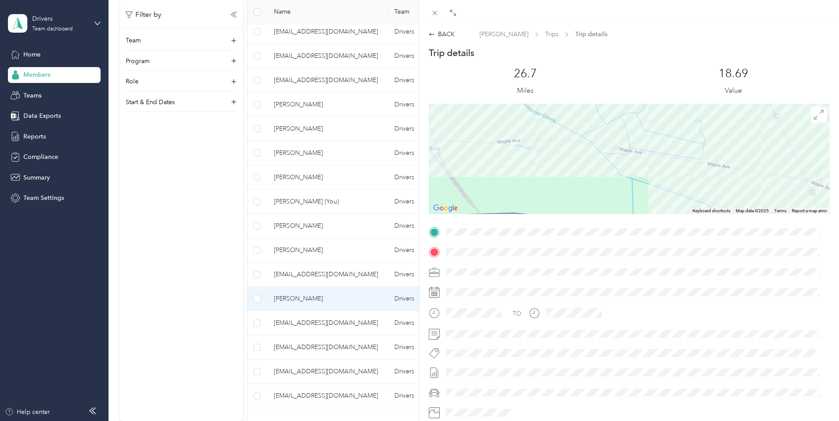
drag, startPoint x: 677, startPoint y: 172, endPoint x: 591, endPoint y: 175, distance: 85.6
click at [591, 175] on div at bounding box center [629, 159] width 401 height 110
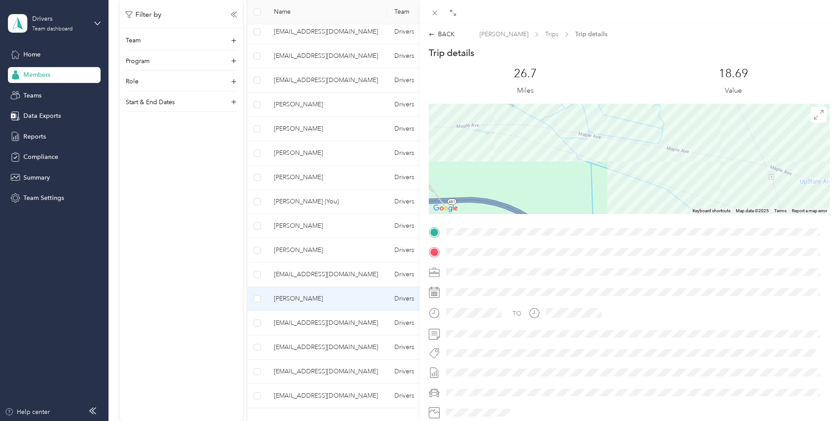
drag, startPoint x: 722, startPoint y: 150, endPoint x: 566, endPoint y: 163, distance: 157.1
click at [566, 163] on div at bounding box center [629, 159] width 401 height 110
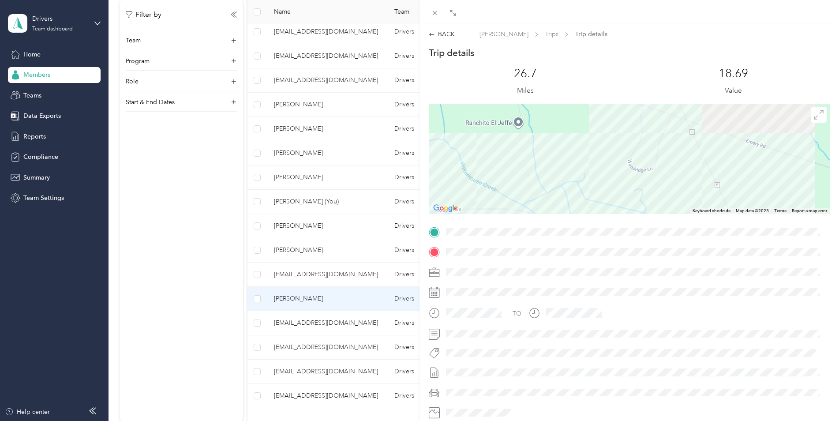
drag, startPoint x: 705, startPoint y: 138, endPoint x: 754, endPoint y: 188, distance: 69.5
click at [734, 246] on div "Trip details This trip cannot be edited because it is either under review, appr…" at bounding box center [629, 243] width 401 height 393
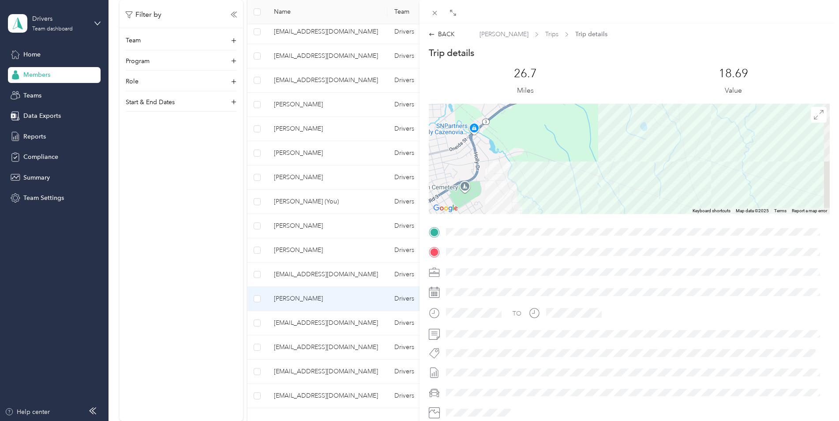
drag, startPoint x: 736, startPoint y: 123, endPoint x: 709, endPoint y: 223, distance: 104.1
click at [709, 222] on div "Trip details This trip cannot be edited because it is either under review, appr…" at bounding box center [629, 243] width 401 height 393
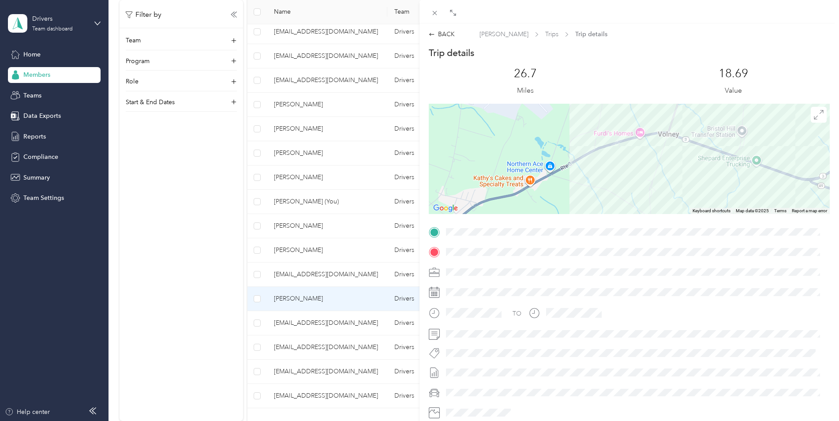
drag, startPoint x: 720, startPoint y: 134, endPoint x: 698, endPoint y: 203, distance: 73.1
click at [698, 203] on div at bounding box center [629, 159] width 401 height 110
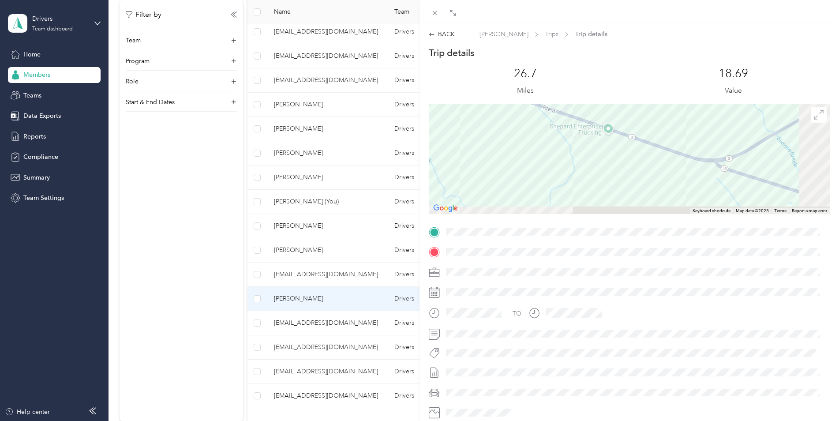
drag, startPoint x: 729, startPoint y: 156, endPoint x: 522, endPoint y: 106, distance: 213.2
click at [523, 106] on div at bounding box center [629, 159] width 401 height 110
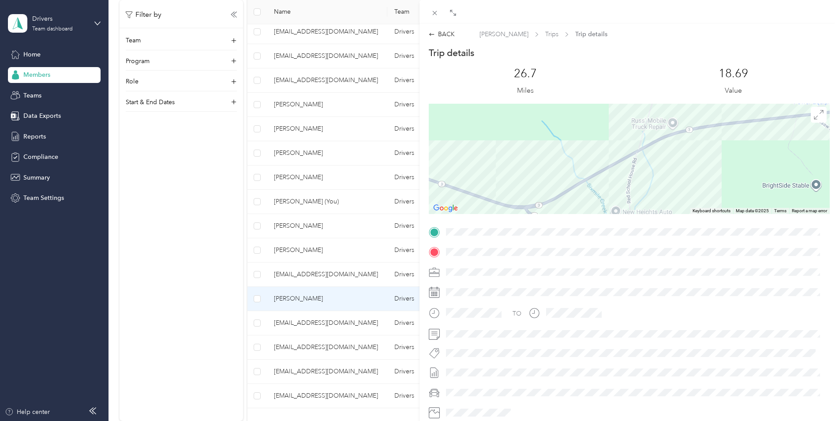
drag, startPoint x: 688, startPoint y: 136, endPoint x: 531, endPoint y: 209, distance: 173.4
click at [531, 209] on div at bounding box center [629, 159] width 401 height 110
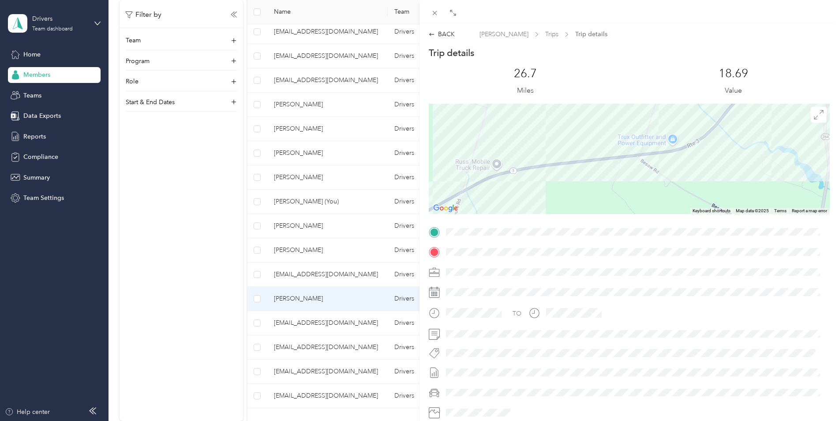
drag, startPoint x: 812, startPoint y: 127, endPoint x: 619, endPoint y: 161, distance: 196.0
click at [620, 160] on div at bounding box center [629, 159] width 401 height 110
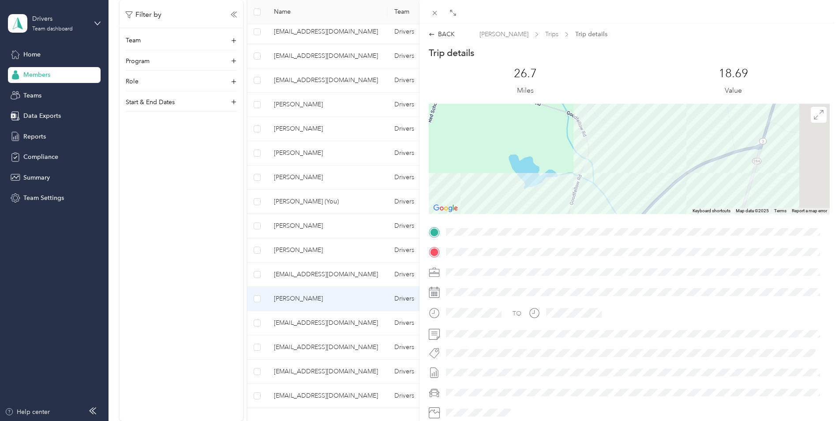
drag, startPoint x: 713, startPoint y: 114, endPoint x: 629, endPoint y: 242, distance: 152.7
click at [630, 242] on div "Trip details This trip cannot be edited because it is either under review, appr…" at bounding box center [629, 243] width 401 height 393
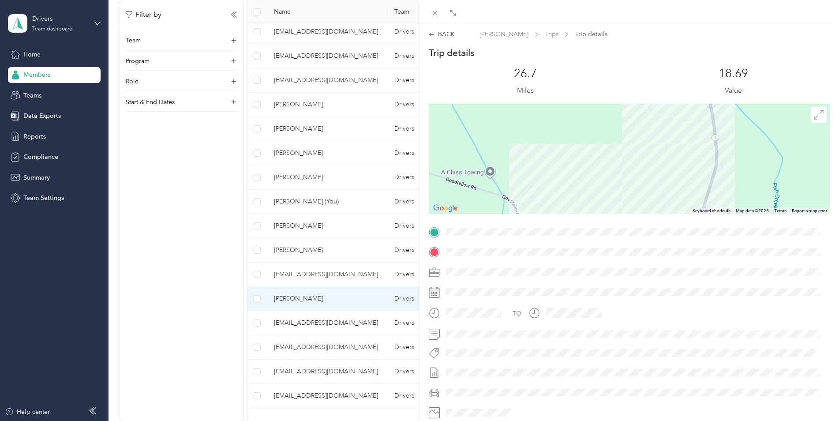
drag, startPoint x: 733, startPoint y: 125, endPoint x: 741, endPoint y: 185, distance: 60.6
click at [741, 185] on div at bounding box center [629, 159] width 401 height 110
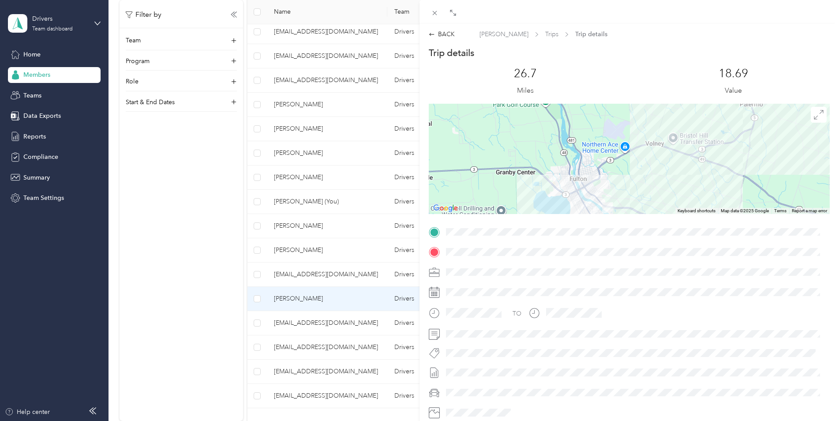
drag, startPoint x: 743, startPoint y: 163, endPoint x: 758, endPoint y: 80, distance: 84.3
click at [758, 80] on div "Trip details This trip cannot be edited because it is either under review, appr…" at bounding box center [629, 243] width 401 height 393
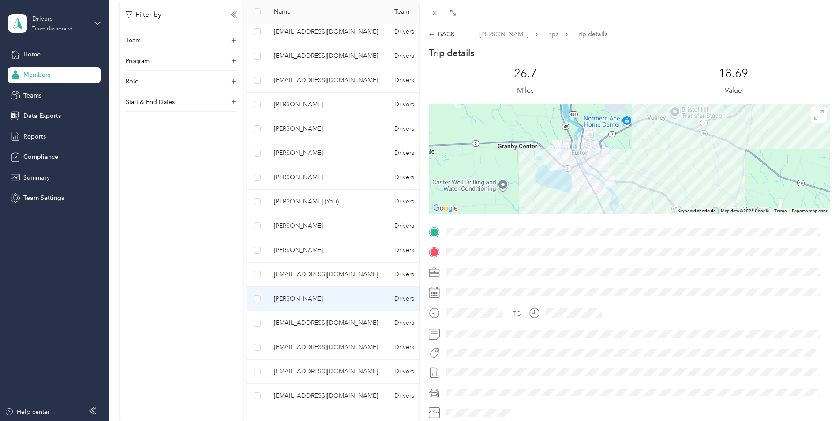
drag, startPoint x: 721, startPoint y: 154, endPoint x: 713, endPoint y: 144, distance: 13.2
click at [713, 144] on div at bounding box center [629, 159] width 401 height 110
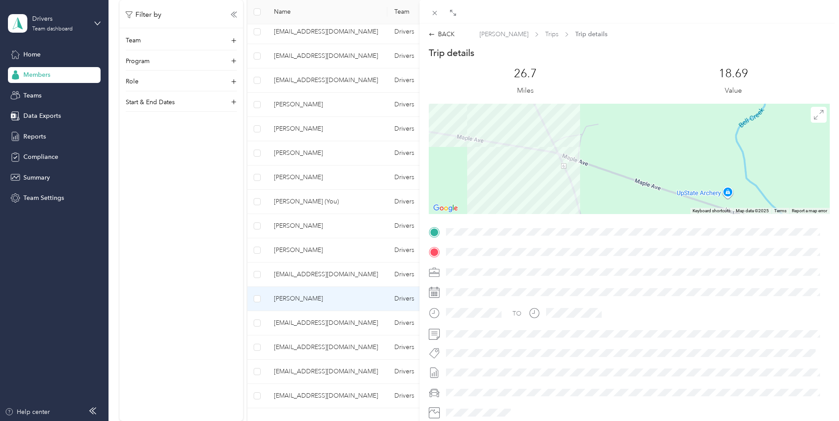
drag, startPoint x: 659, startPoint y: 161, endPoint x: 561, endPoint y: 175, distance: 99.3
click at [561, 175] on div at bounding box center [629, 159] width 401 height 110
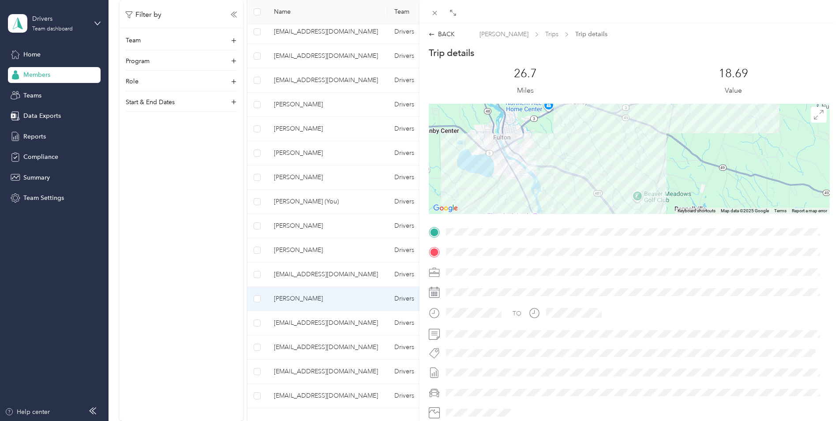
click at [42, 136] on div "BACK [PERSON_NAME] Trips Trip details Trip details This trip cannot be edited b…" at bounding box center [419, 210] width 839 height 421
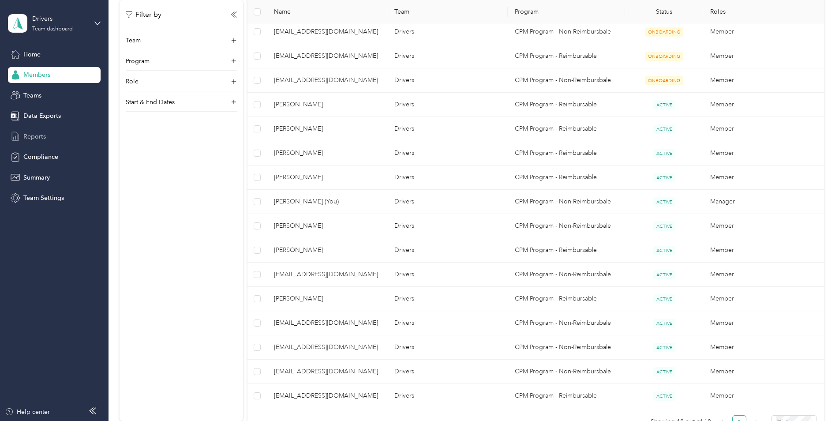
click at [42, 135] on span "Reports" at bounding box center [34, 136] width 22 height 9
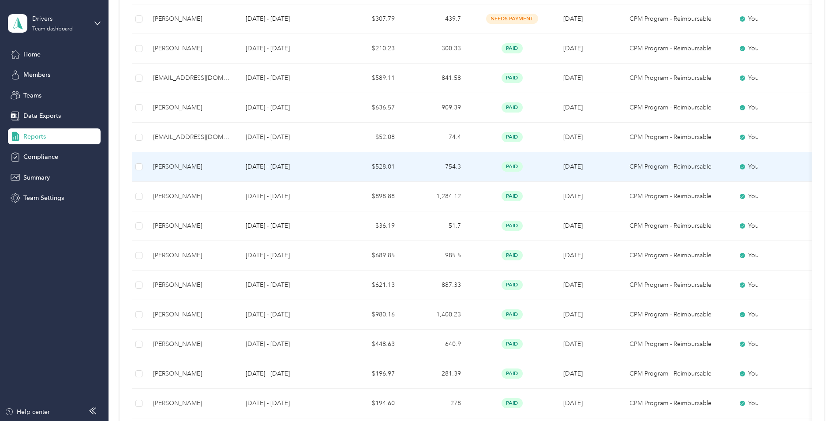
scroll to position [176, 0]
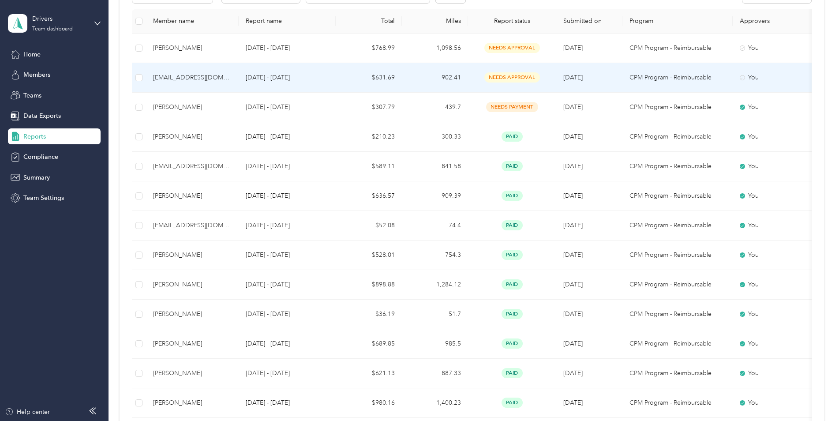
click at [234, 74] on td "[EMAIL_ADDRESS][DOMAIN_NAME]" at bounding box center [192, 78] width 93 height 30
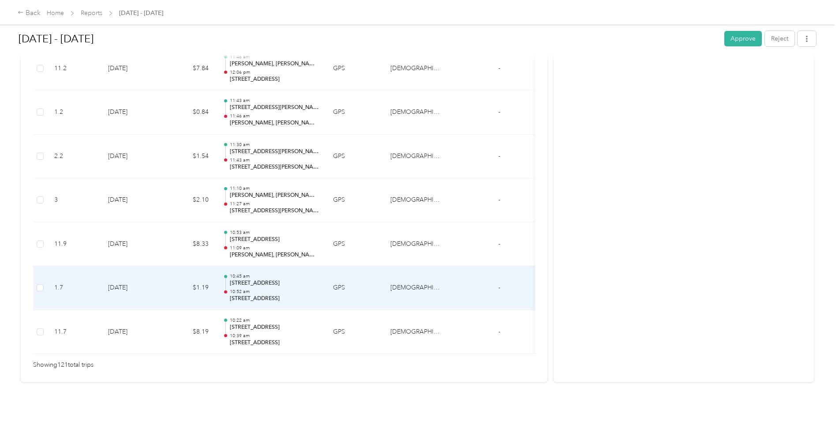
scroll to position [5295, 0]
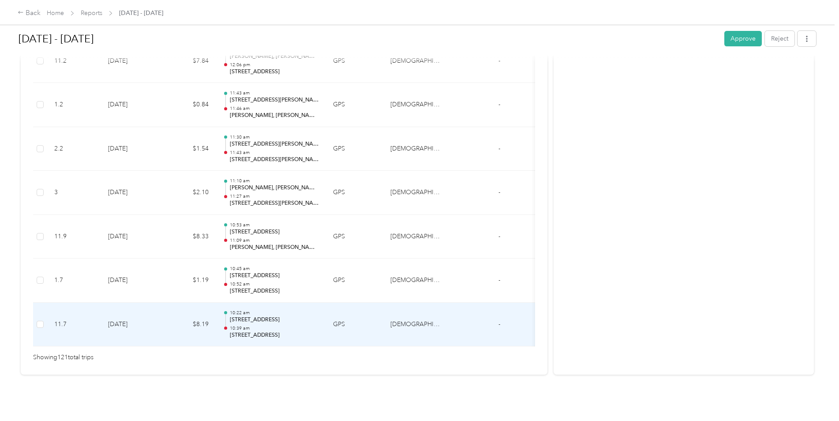
click at [257, 325] on p "10:39 am" at bounding box center [274, 328] width 89 height 6
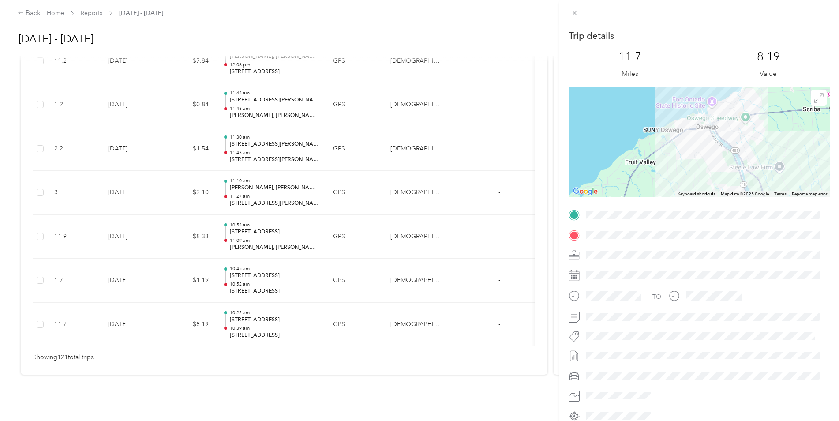
drag, startPoint x: 740, startPoint y: 99, endPoint x: 724, endPoint y: 154, distance: 57.4
click at [726, 157] on div at bounding box center [699, 142] width 261 height 110
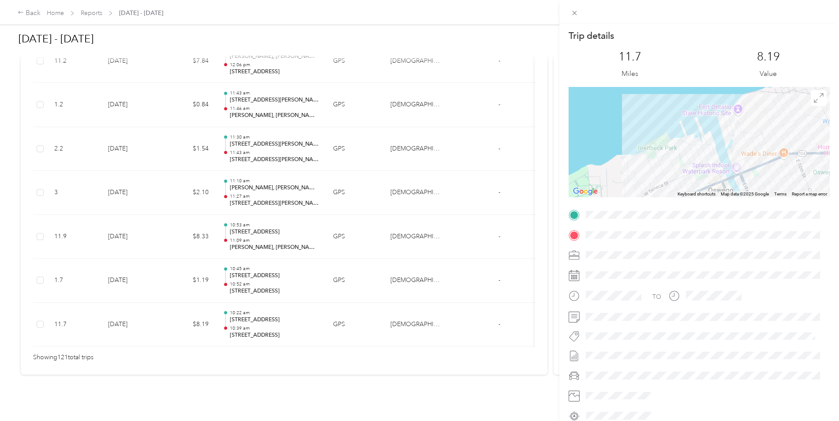
drag, startPoint x: 729, startPoint y: 170, endPoint x: 729, endPoint y: 135, distance: 35.3
click at [729, 135] on div at bounding box center [699, 142] width 261 height 110
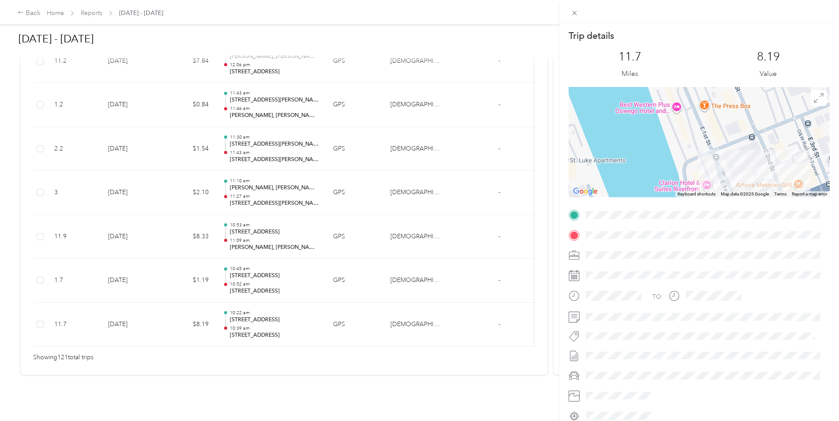
click at [253, 266] on div "Trip details This trip cannot be edited because it is either under review, appr…" at bounding box center [419, 210] width 839 height 421
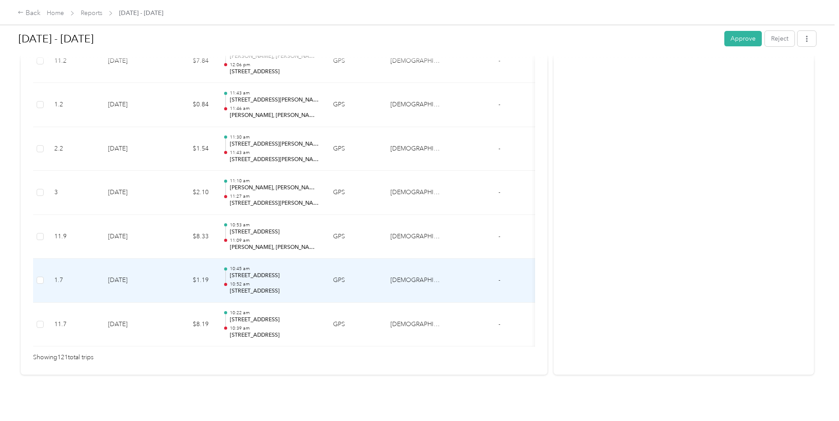
click at [253, 272] on p "[STREET_ADDRESS]" at bounding box center [274, 276] width 89 height 8
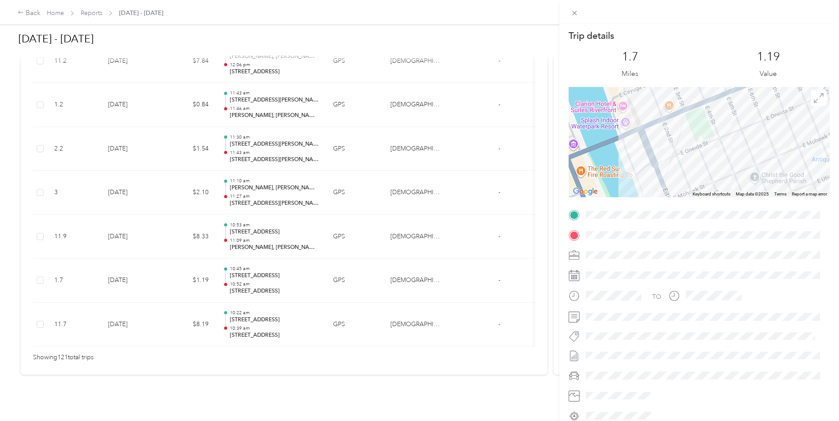
drag, startPoint x: 634, startPoint y: 139, endPoint x: 655, endPoint y: 166, distance: 34.5
click at [655, 166] on div at bounding box center [699, 142] width 261 height 110
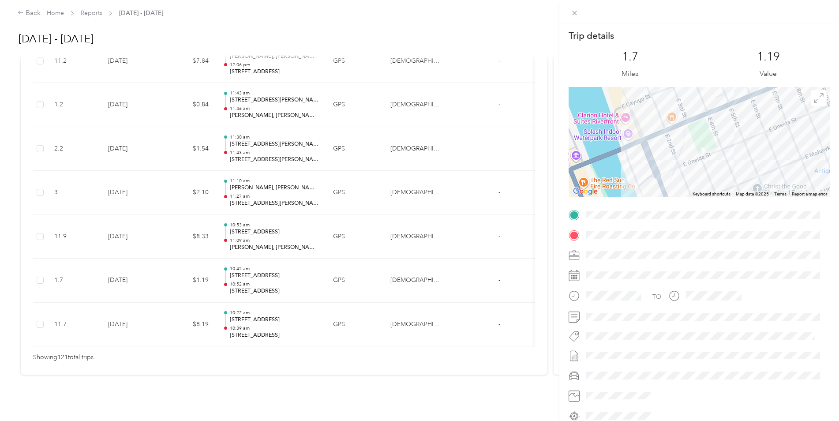
click at [264, 195] on div "Trip details This trip cannot be edited because it is either under review, appr…" at bounding box center [419, 210] width 839 height 421
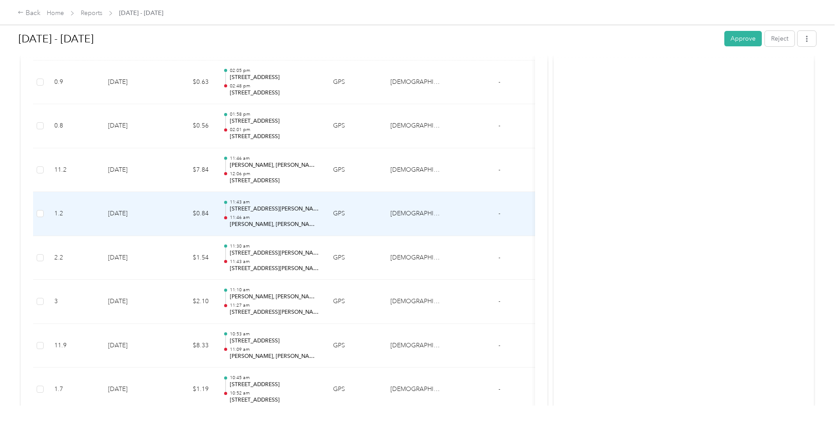
scroll to position [5163, 0]
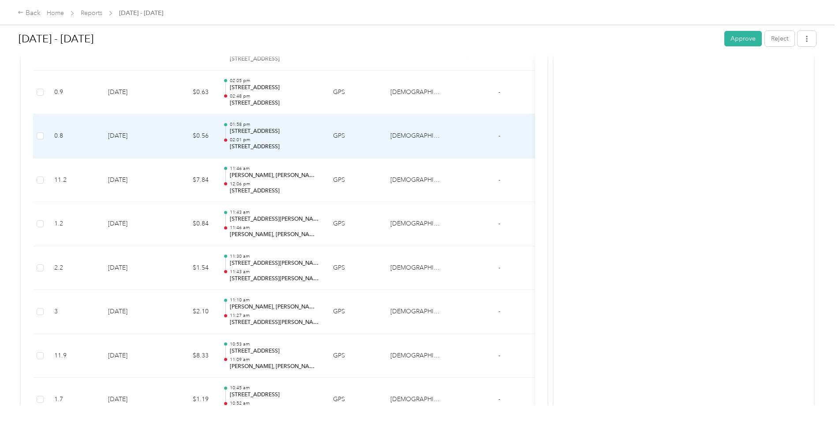
click at [278, 129] on p "[STREET_ADDRESS]" at bounding box center [274, 131] width 89 height 8
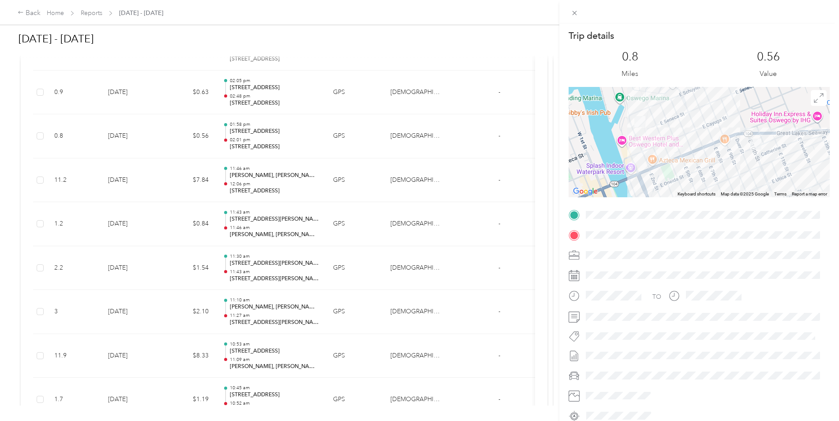
click at [252, 150] on div "Trip details This trip cannot be edited because it is either under review, appr…" at bounding box center [419, 210] width 839 height 421
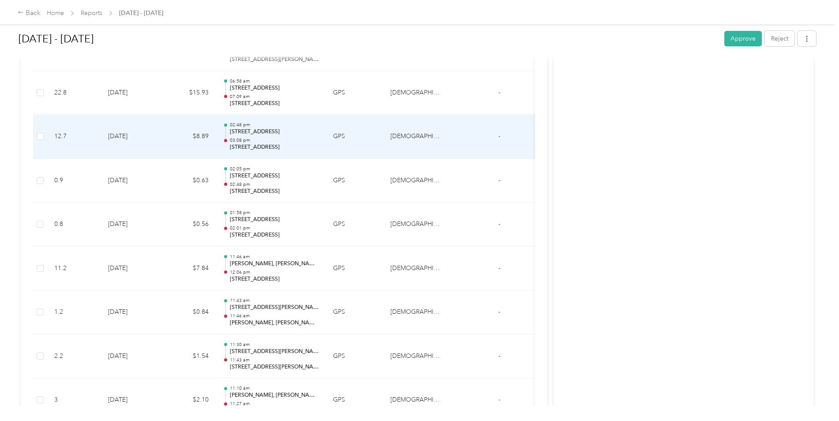
scroll to position [5031, 0]
